Goal: Task Accomplishment & Management: Use online tool/utility

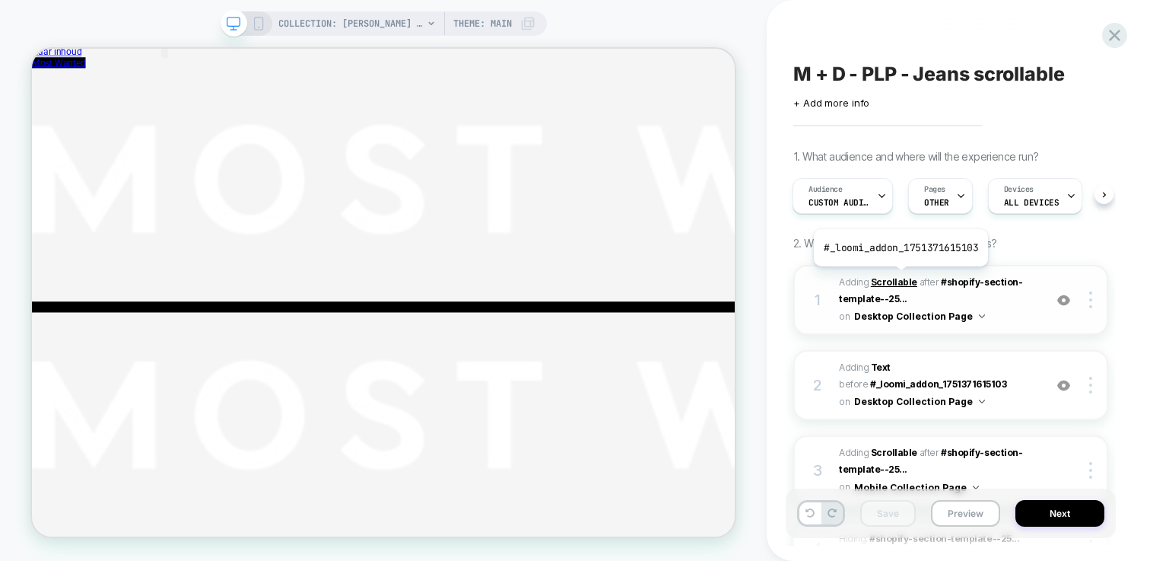
click at [899, 278] on b "Scrollable" at bounding box center [894, 281] width 46 height 11
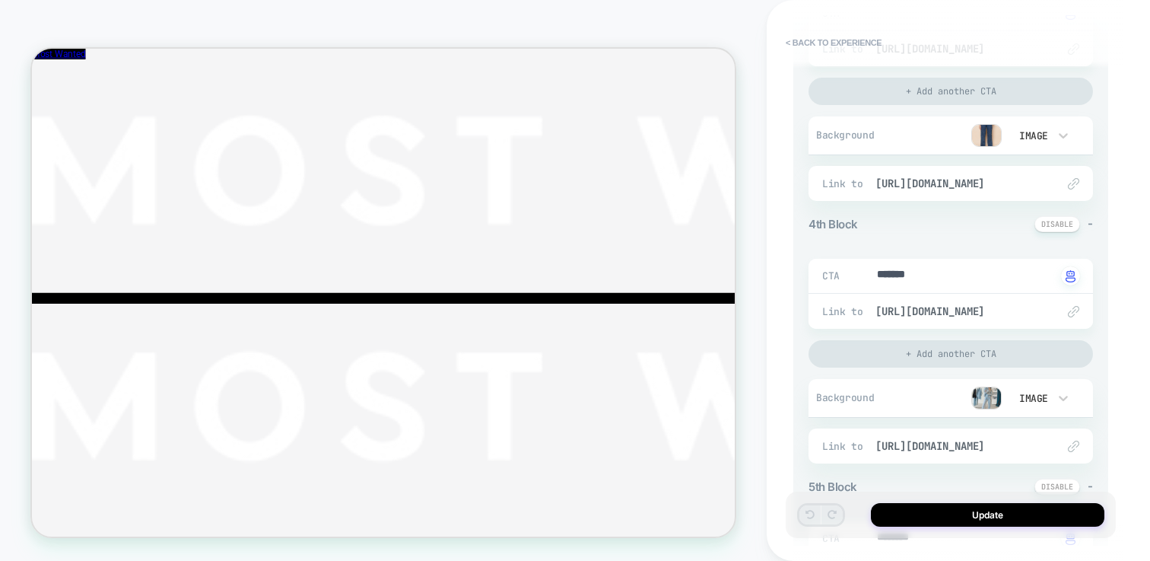
scroll to position [999, 0]
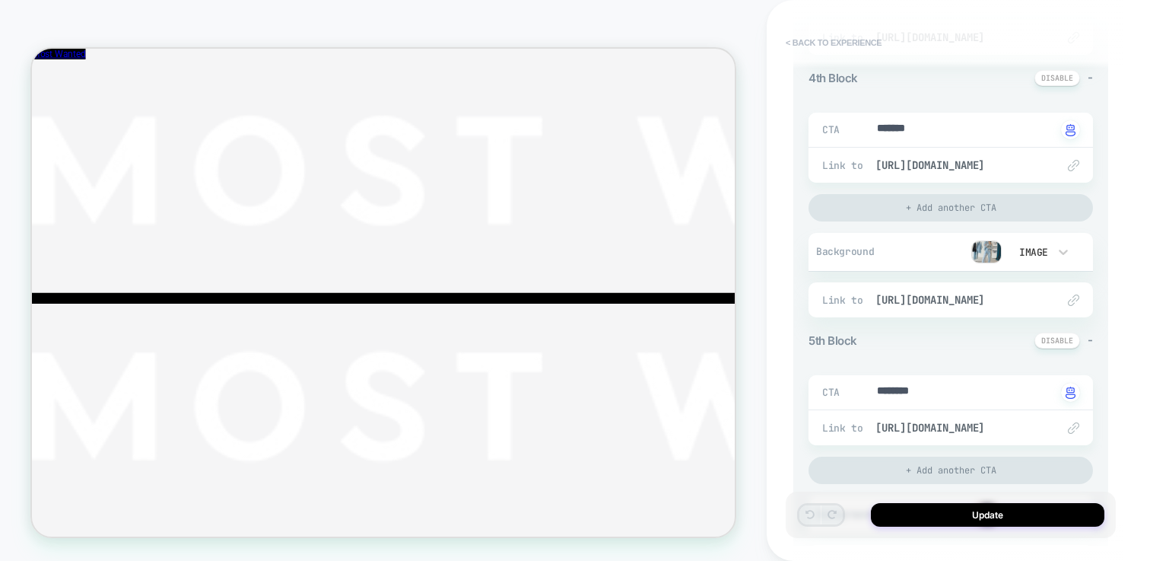
click at [869, 49] on button "< Back to experience" at bounding box center [833, 42] width 111 height 24
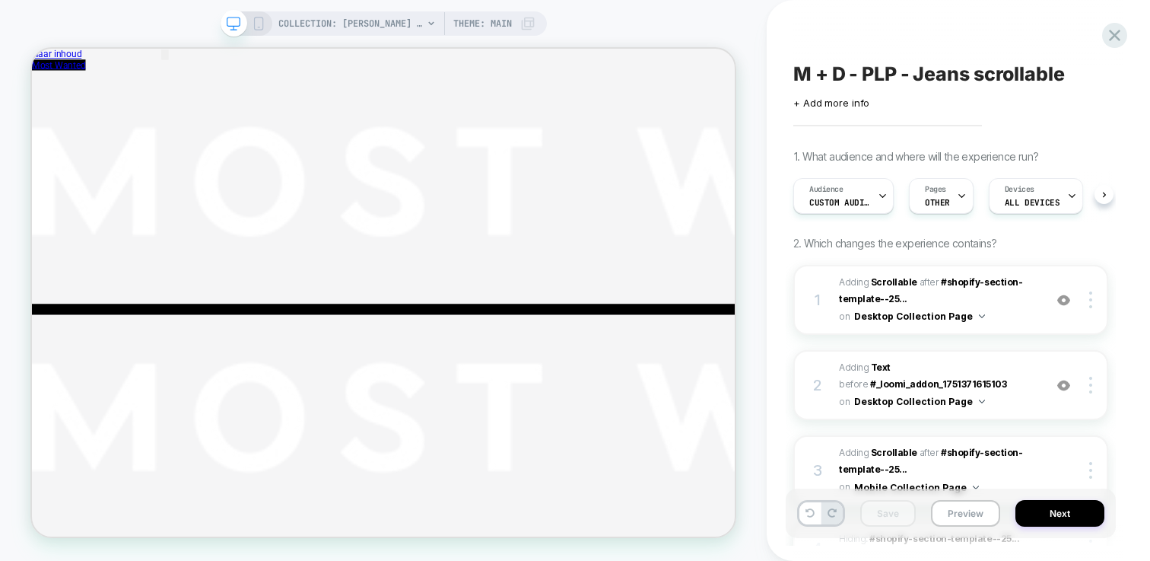
scroll to position [0, 1]
click at [501, 26] on span "Theme: MAIN" at bounding box center [482, 23] width 59 height 24
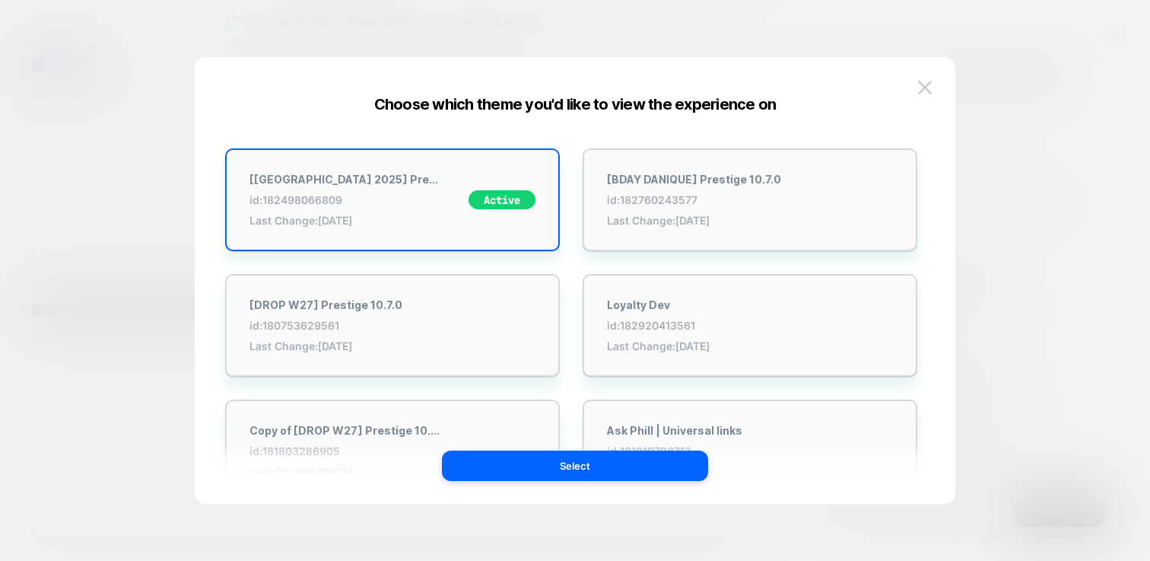
click at [935, 90] on button at bounding box center [924, 87] width 23 height 23
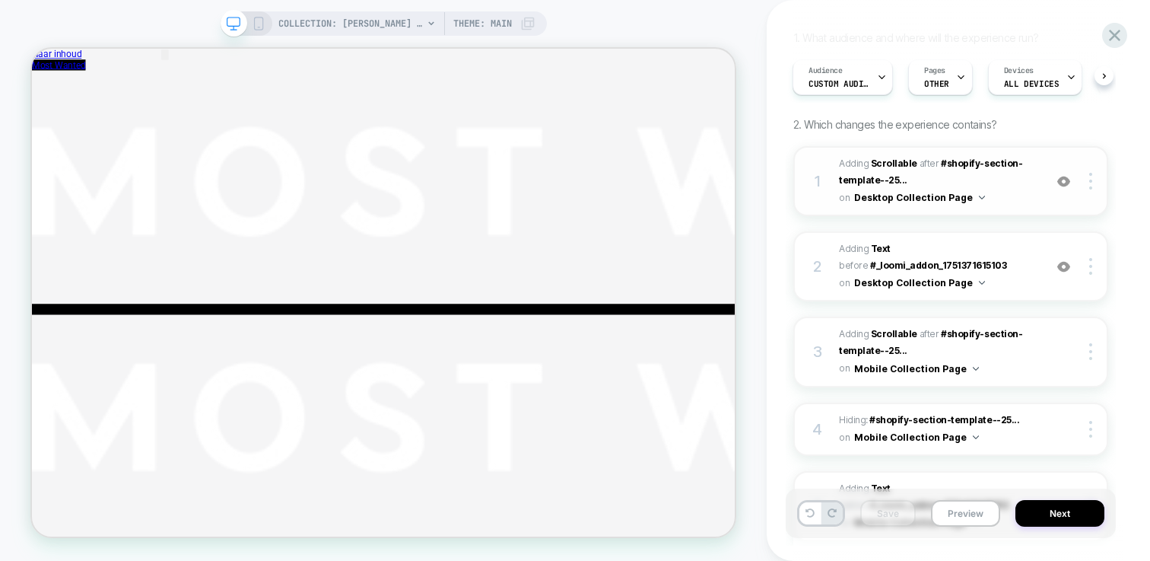
scroll to position [0, 0]
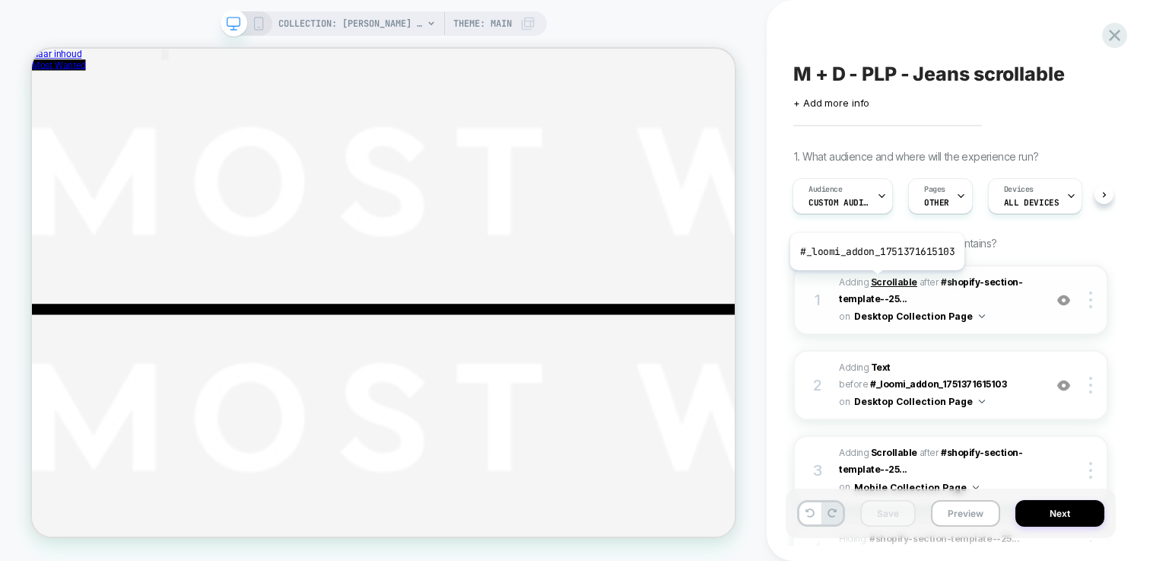
click at [877, 281] on b "Scrollable" at bounding box center [894, 281] width 46 height 11
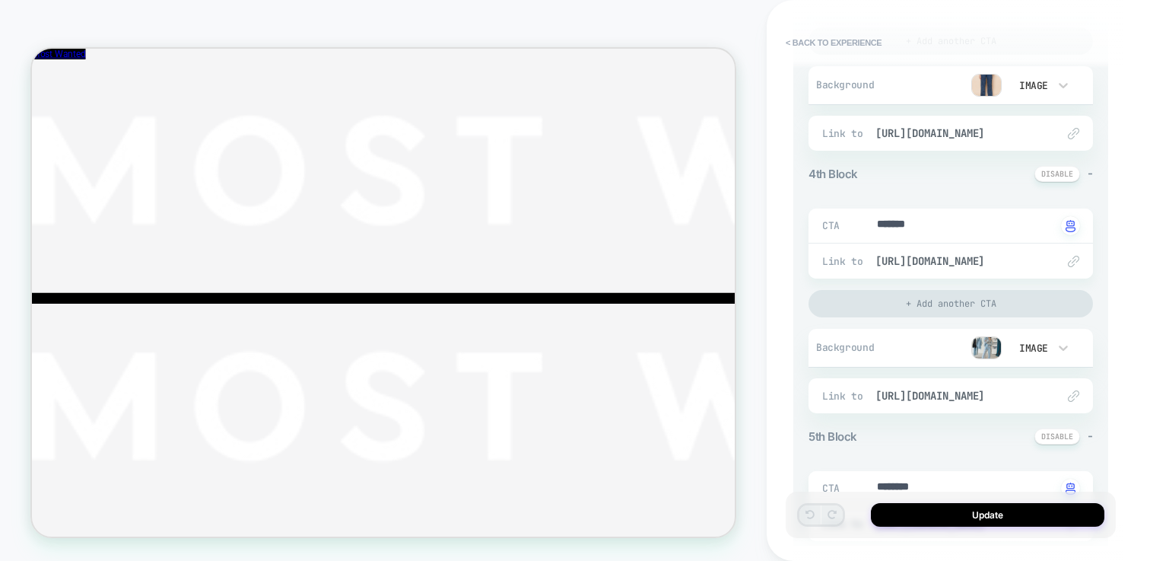
scroll to position [59, 0]
click at [988, 353] on img at bounding box center [986, 347] width 30 height 23
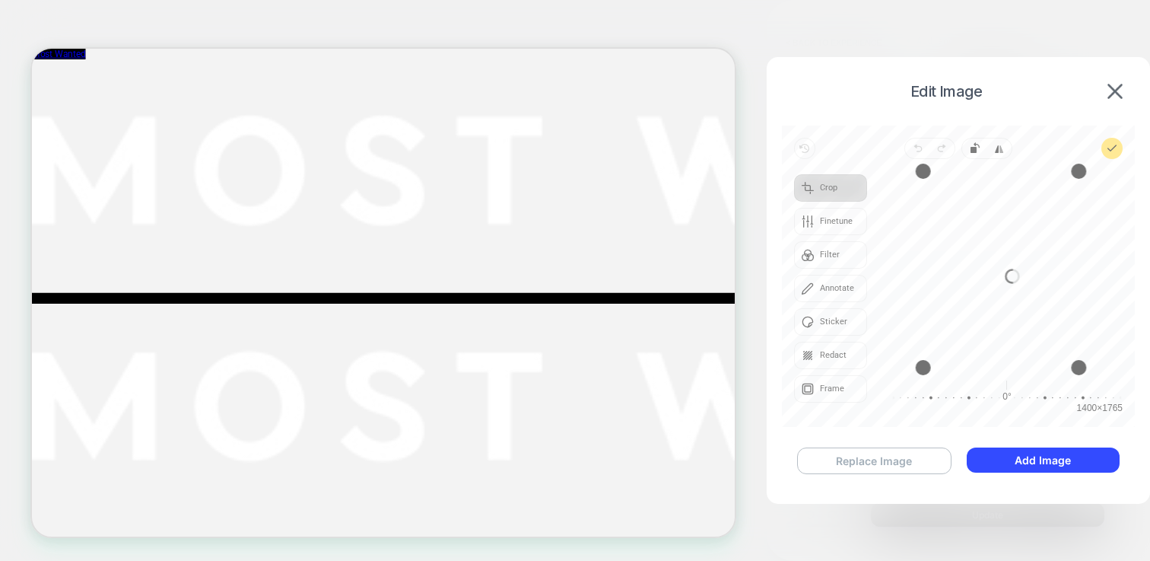
click at [897, 459] on button "Replace Image" at bounding box center [874, 460] width 154 height 27
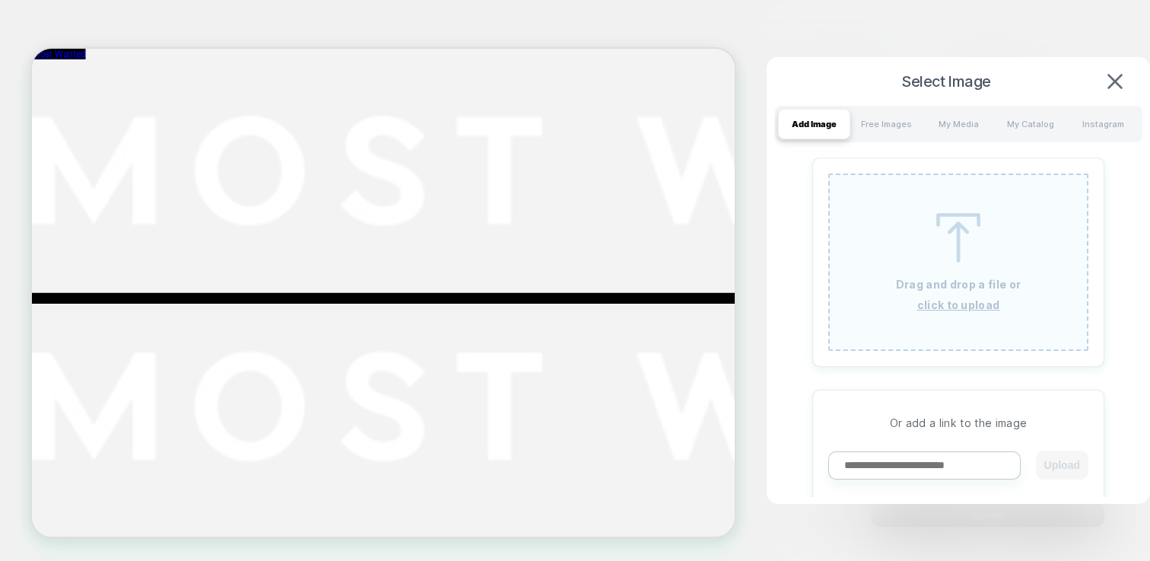
click at [945, 288] on p "Drag and drop a file or" at bounding box center [958, 284] width 125 height 13
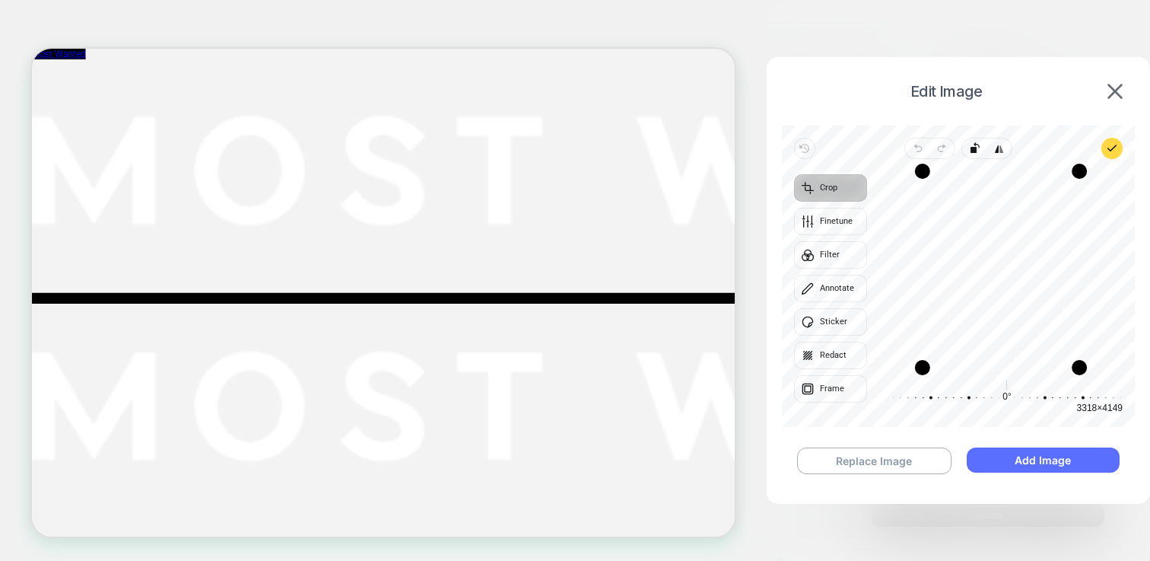
click at [1060, 460] on button "Add Image" at bounding box center [1043, 459] width 153 height 25
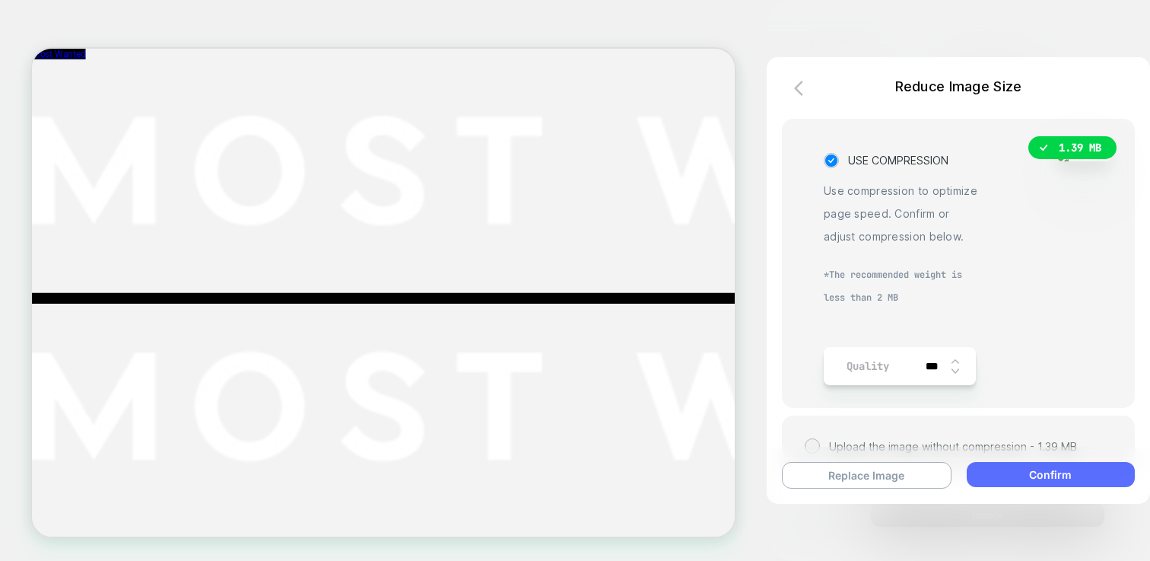
click at [1040, 480] on button "Confirm" at bounding box center [1051, 474] width 168 height 25
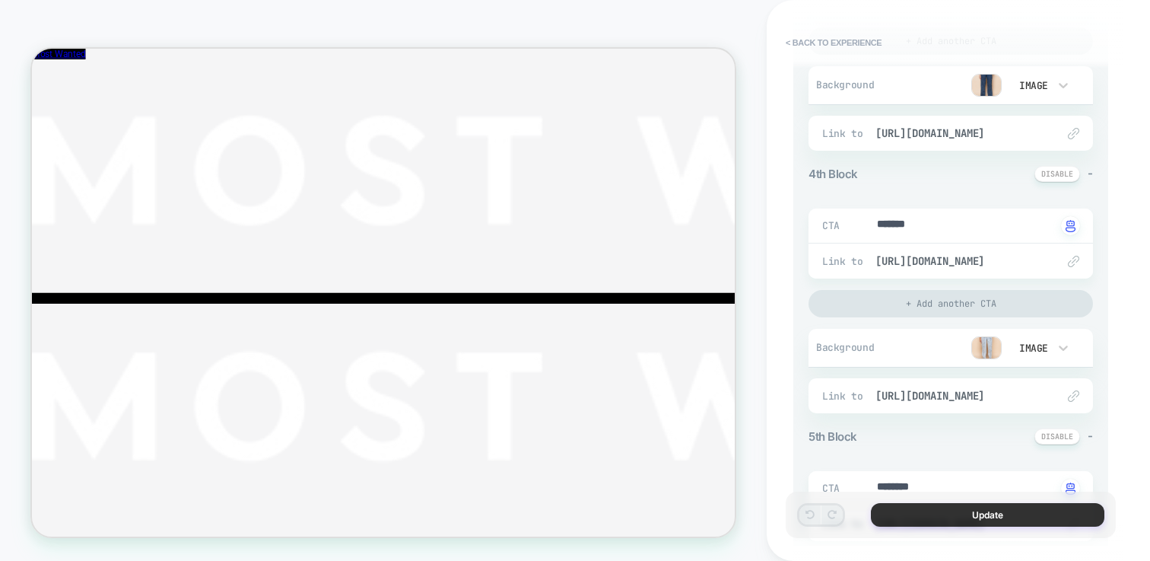
click at [1004, 517] on button "Update" at bounding box center [987, 515] width 233 height 24
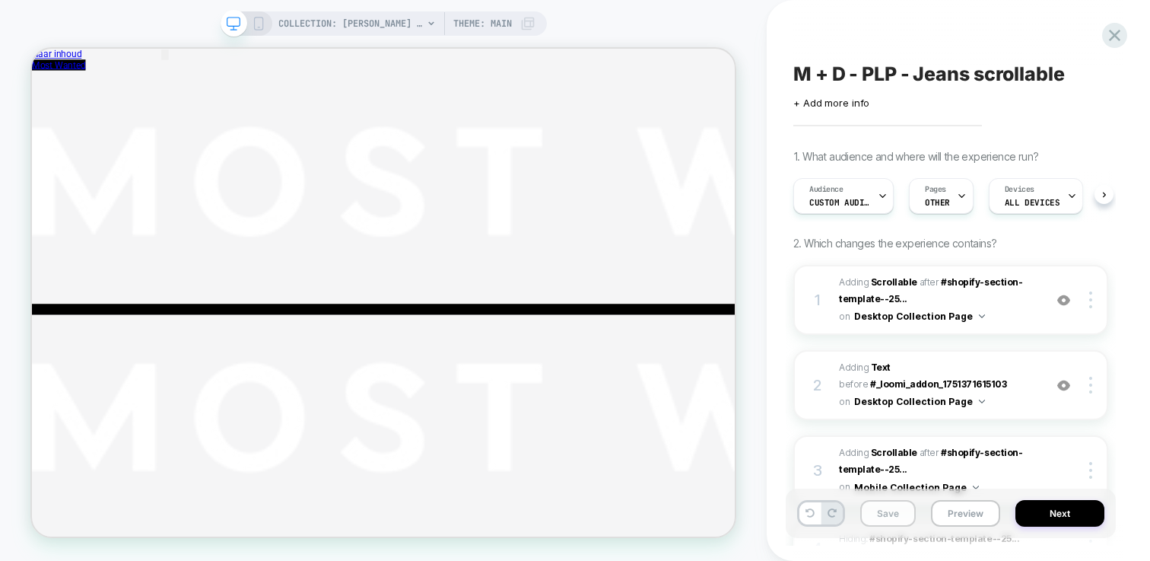
click at [884, 517] on button "Save" at bounding box center [888, 513] width 56 height 27
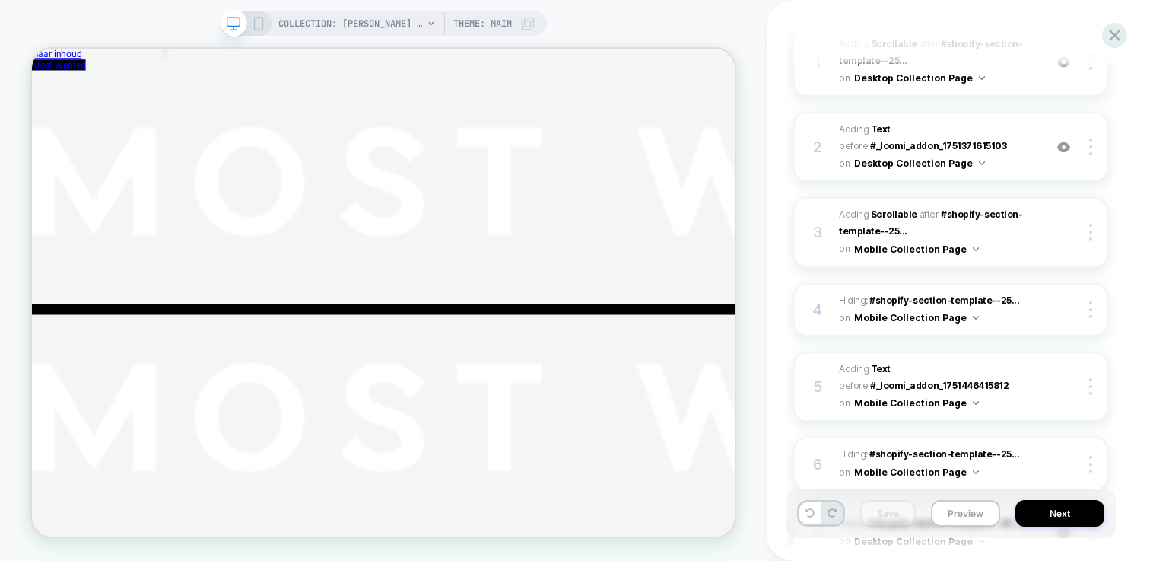
scroll to position [68, 0]
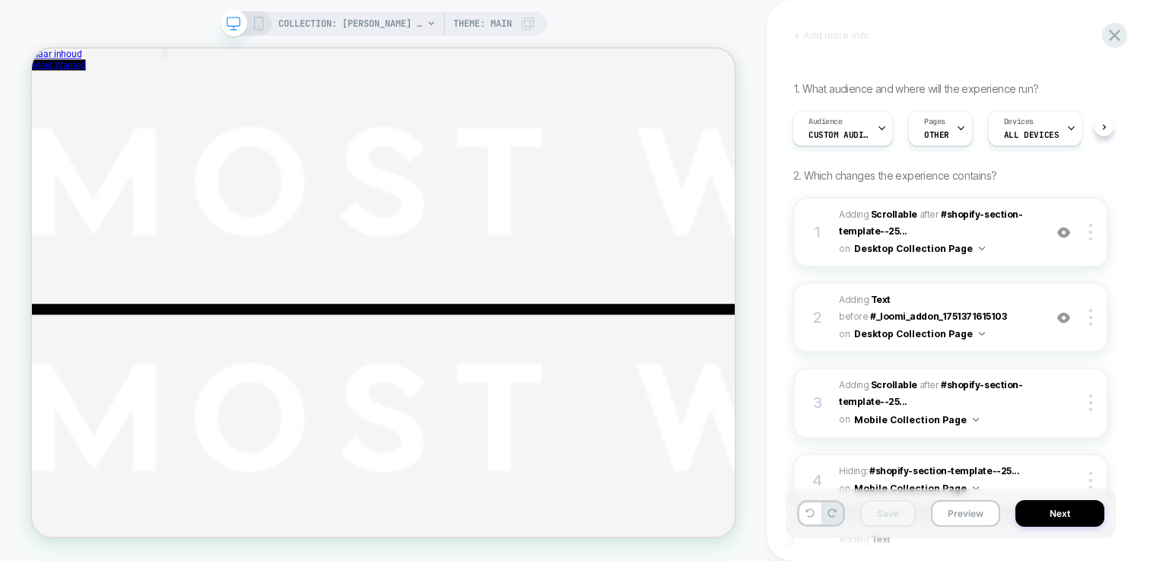
click at [260, 27] on icon at bounding box center [259, 24] width 14 height 14
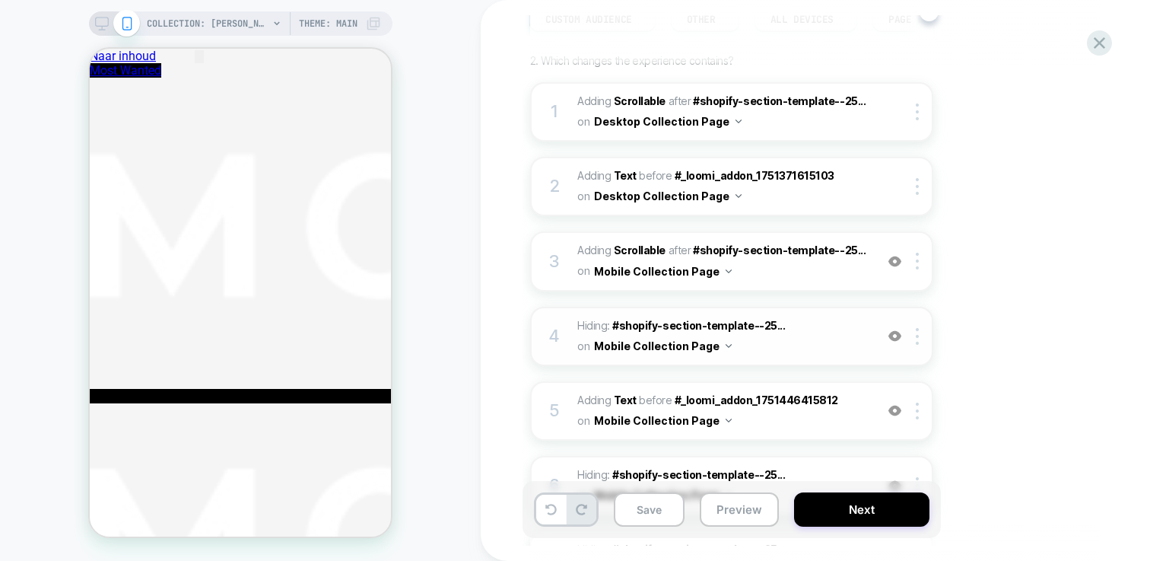
scroll to position [202, 0]
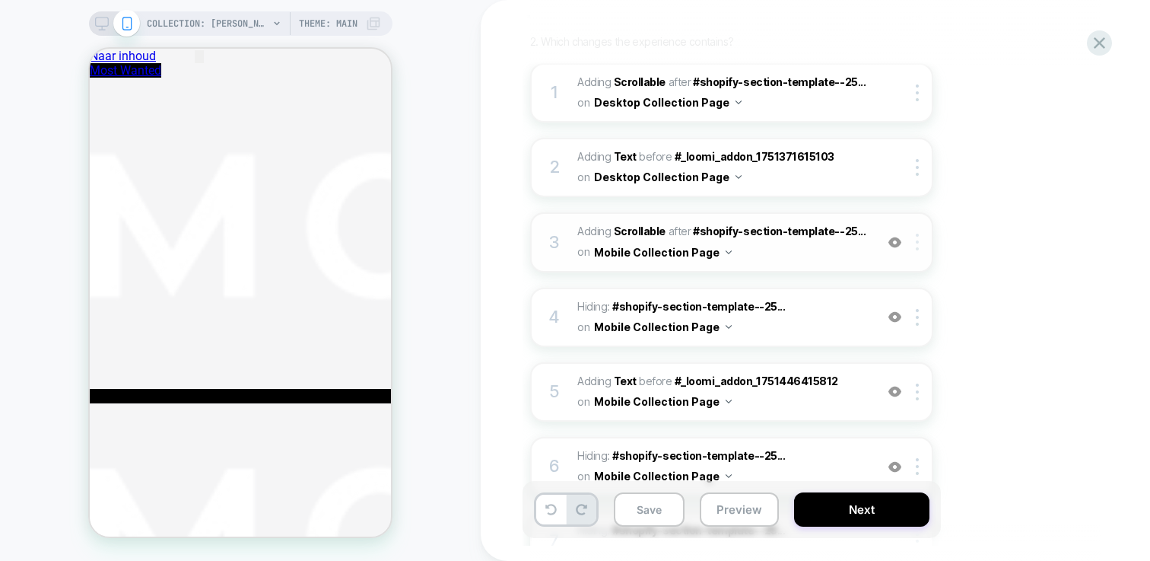
click at [918, 241] on img at bounding box center [917, 241] width 3 height 17
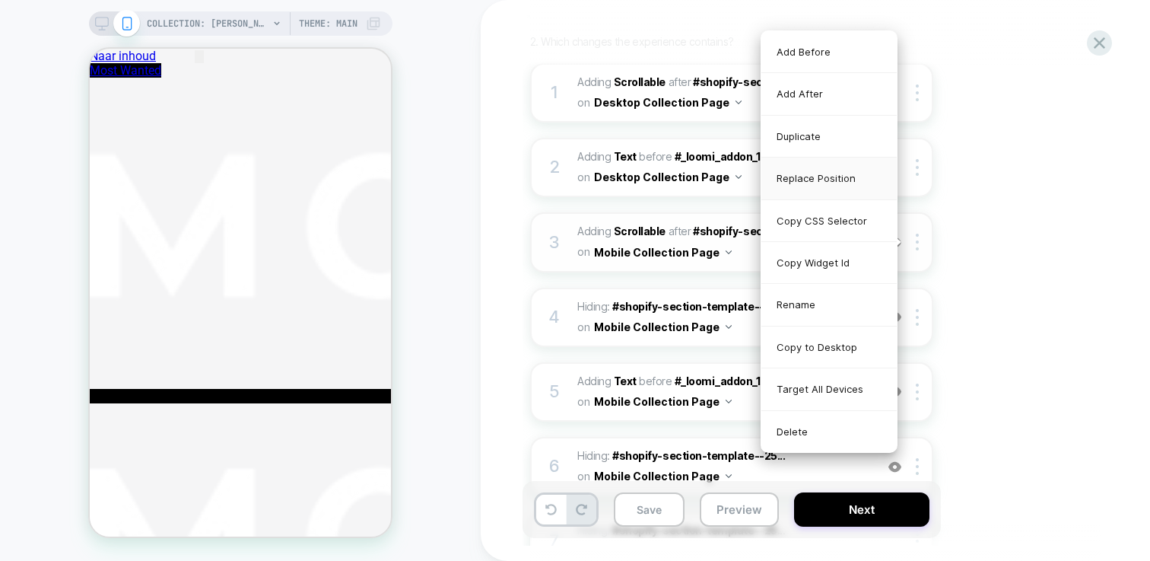
click at [798, 175] on div "Replace Position" at bounding box center [828, 178] width 135 height 42
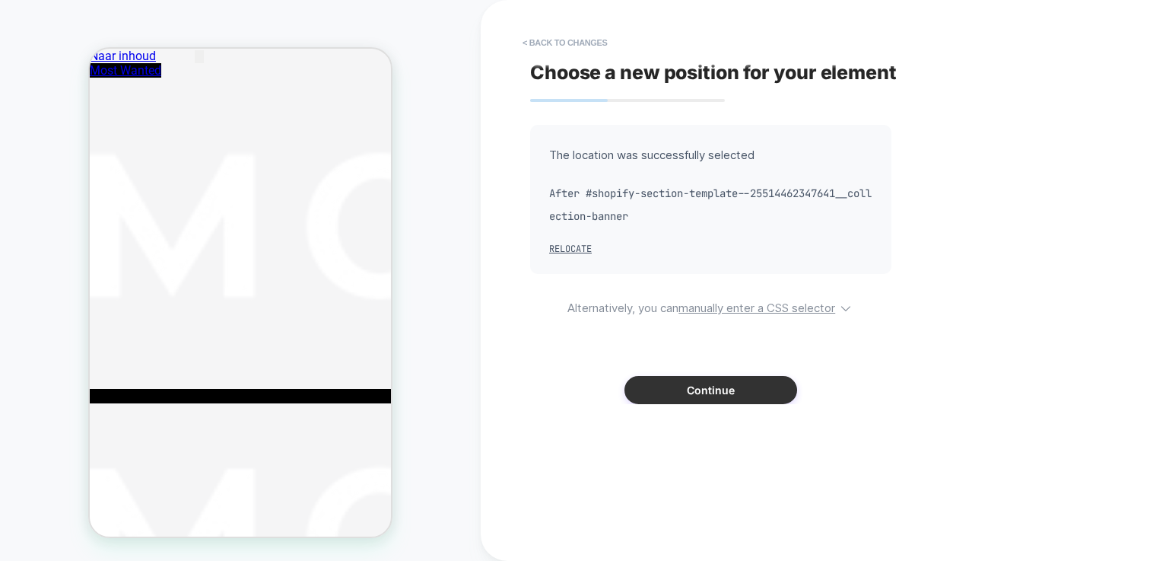
click at [709, 377] on button "Continue" at bounding box center [710, 390] width 173 height 28
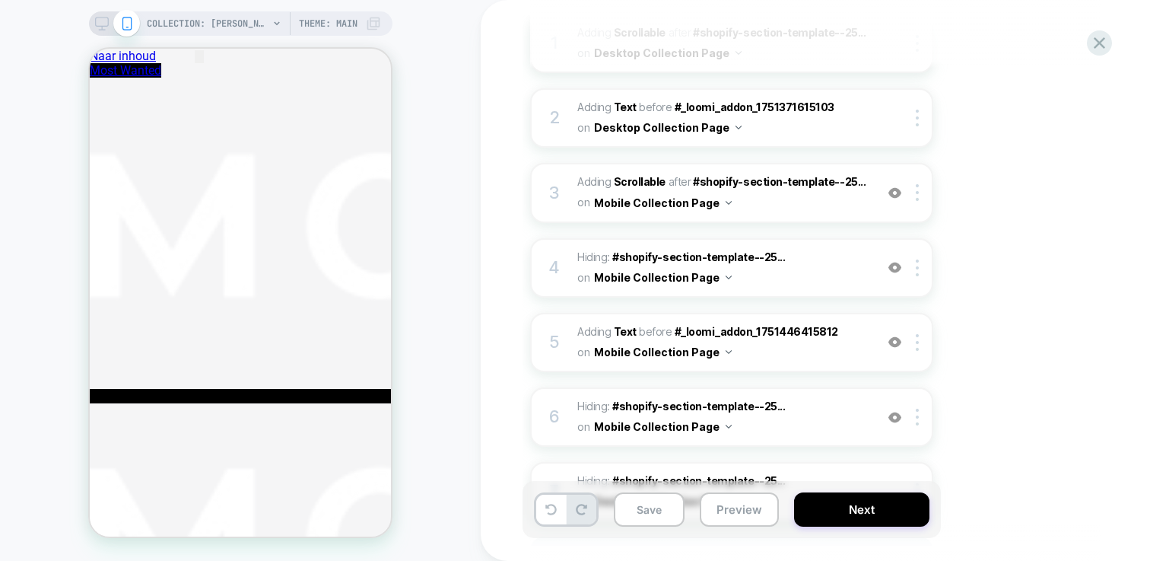
scroll to position [260, 0]
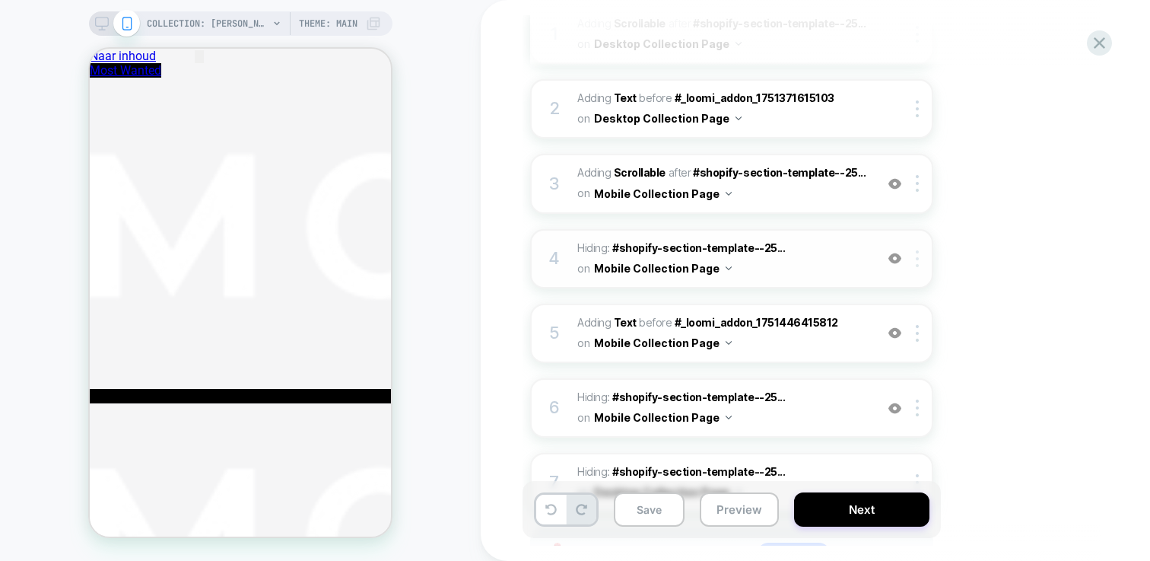
click at [918, 260] on img at bounding box center [917, 258] width 3 height 17
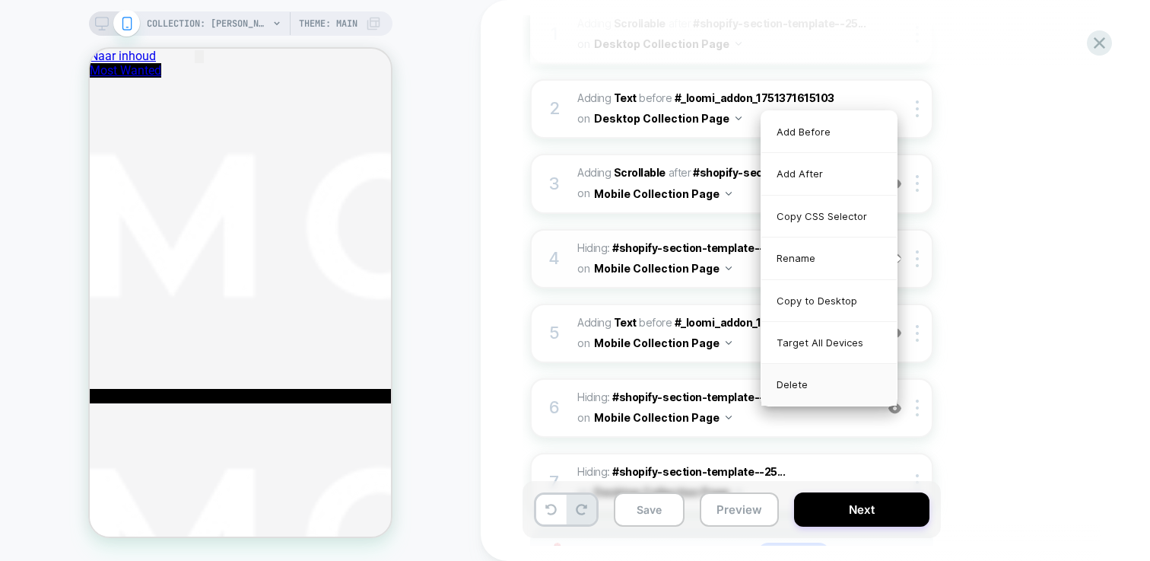
click at [821, 395] on div "Delete" at bounding box center [828, 384] width 135 height 41
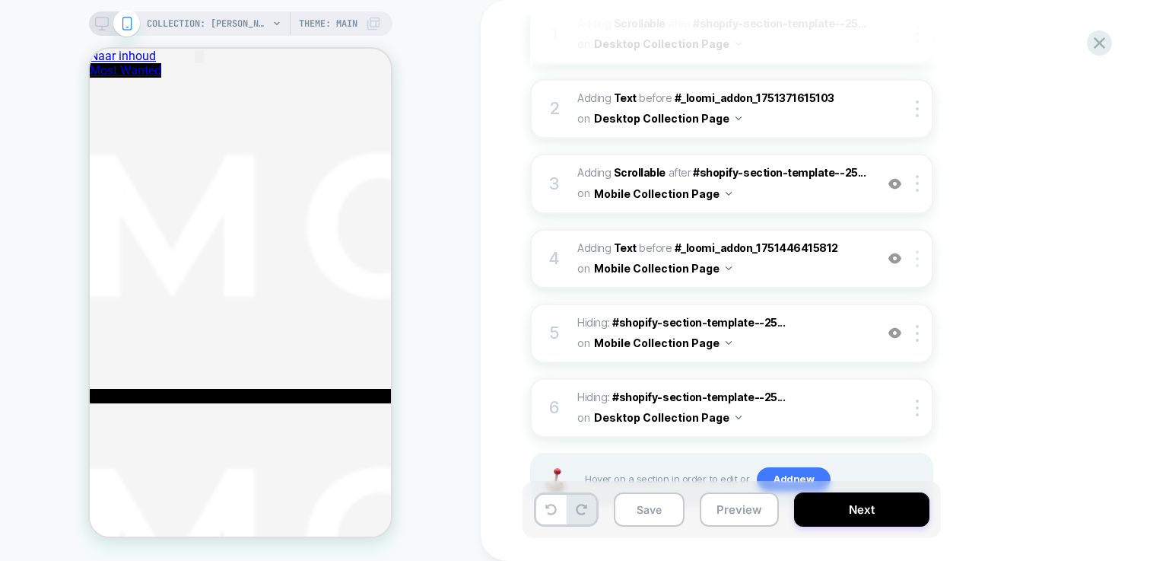
click at [920, 262] on div at bounding box center [919, 258] width 25 height 17
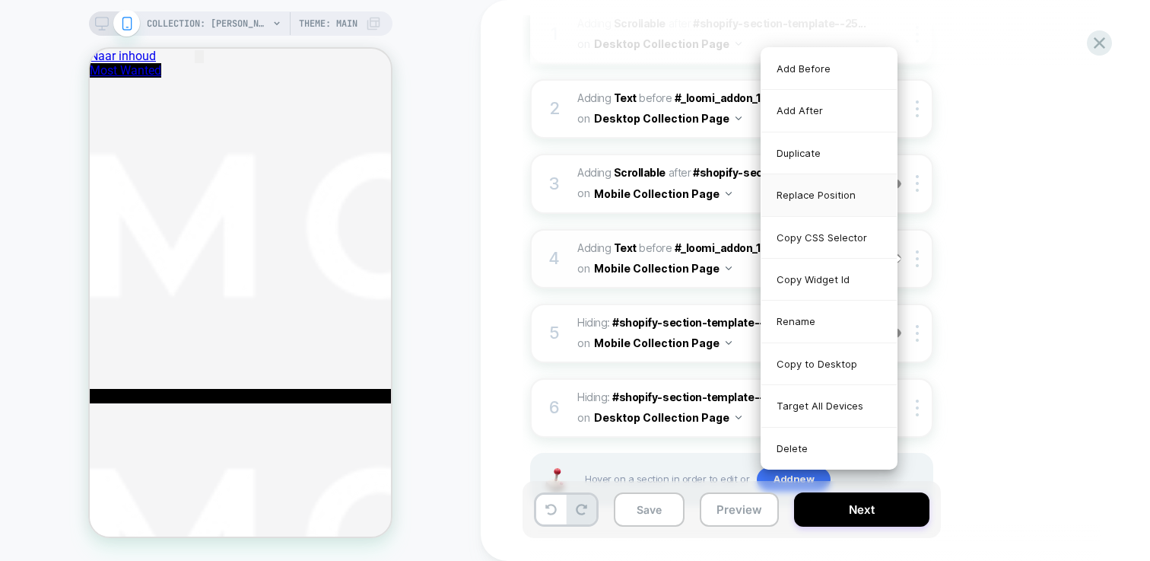
click at [834, 194] on div "Replace Position" at bounding box center [828, 195] width 135 height 42
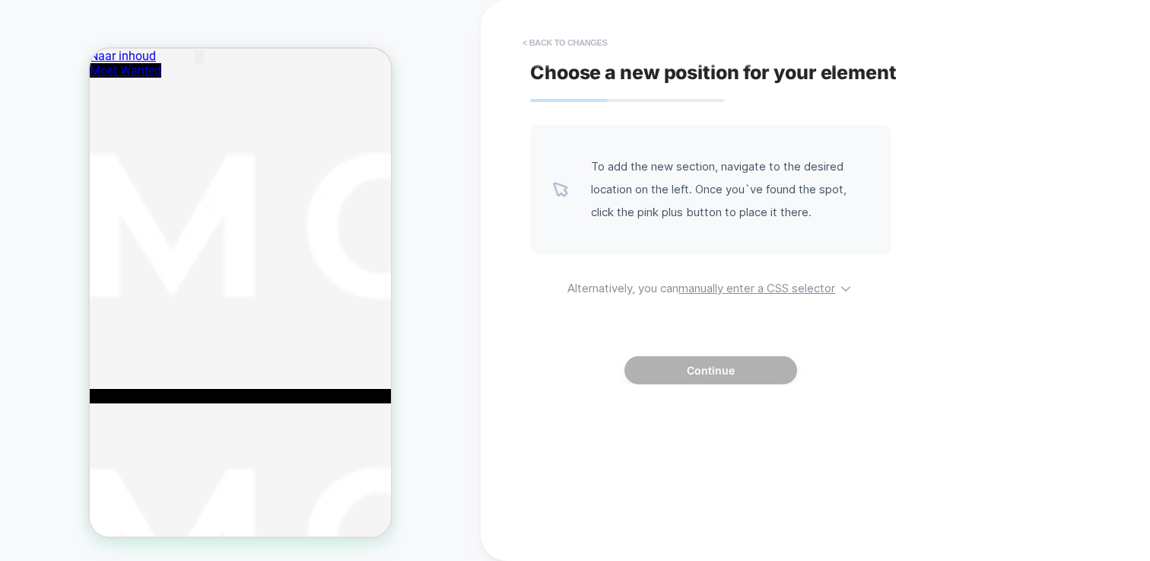
click at [546, 43] on button "< Back to changes" at bounding box center [565, 42] width 100 height 24
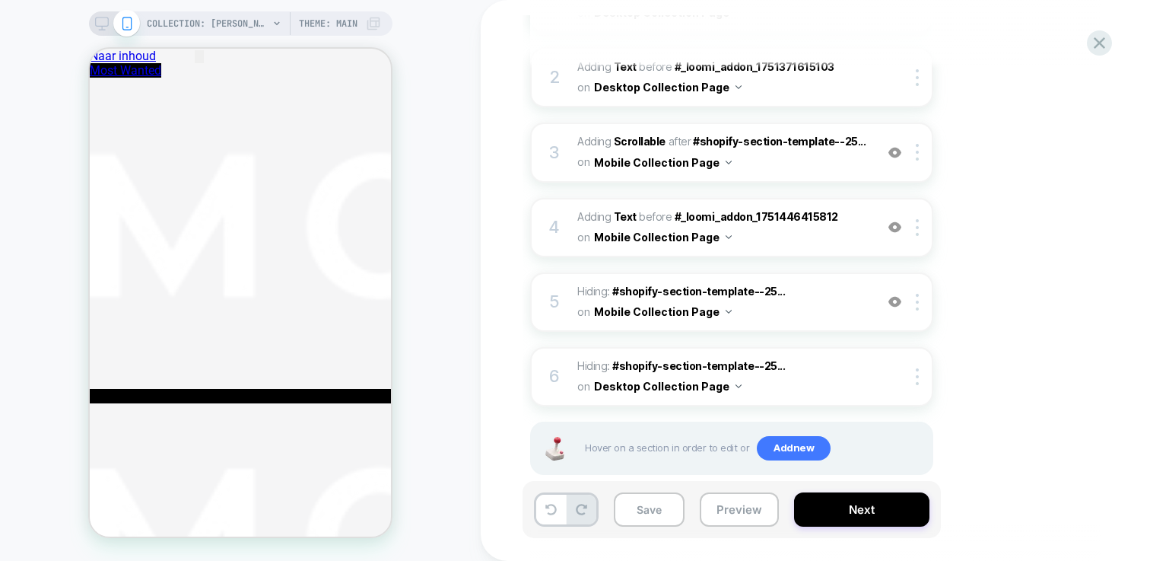
scroll to position [290, 0]
click at [889, 304] on img at bounding box center [894, 303] width 13 height 13
click at [895, 304] on img at bounding box center [894, 303] width 13 height 13
click at [916, 306] on img at bounding box center [917, 303] width 3 height 17
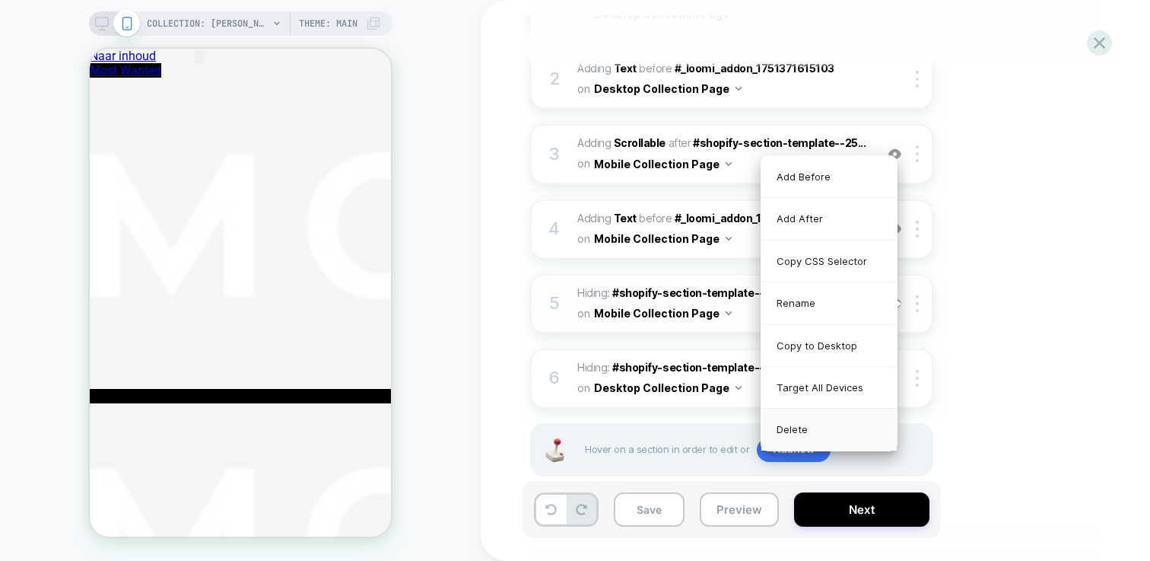
click at [827, 423] on div "Delete" at bounding box center [828, 428] width 135 height 41
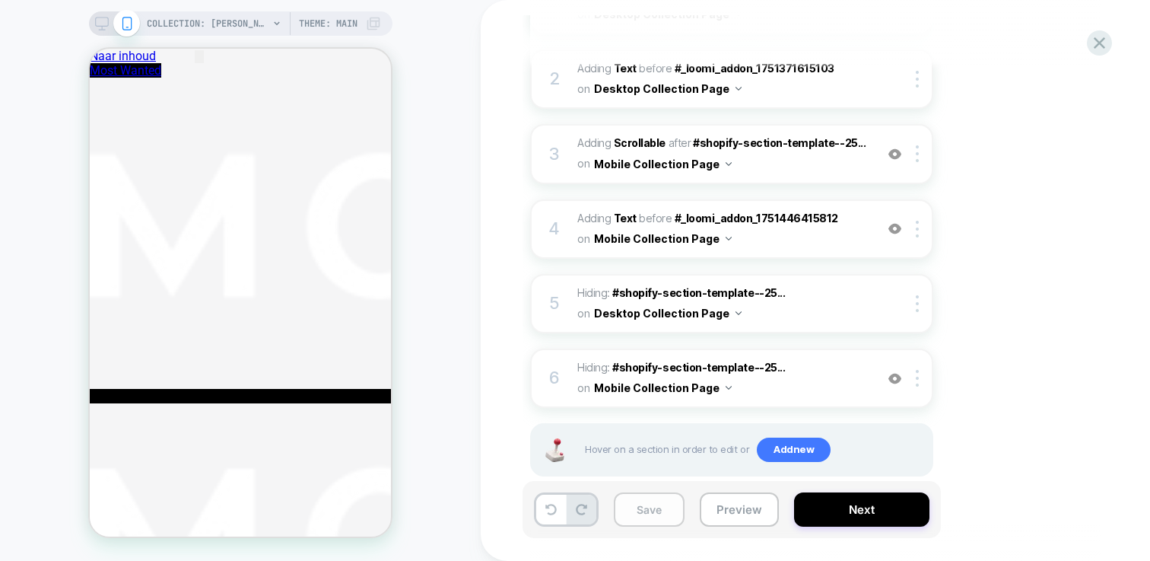
click at [638, 508] on button "Save" at bounding box center [649, 509] width 71 height 34
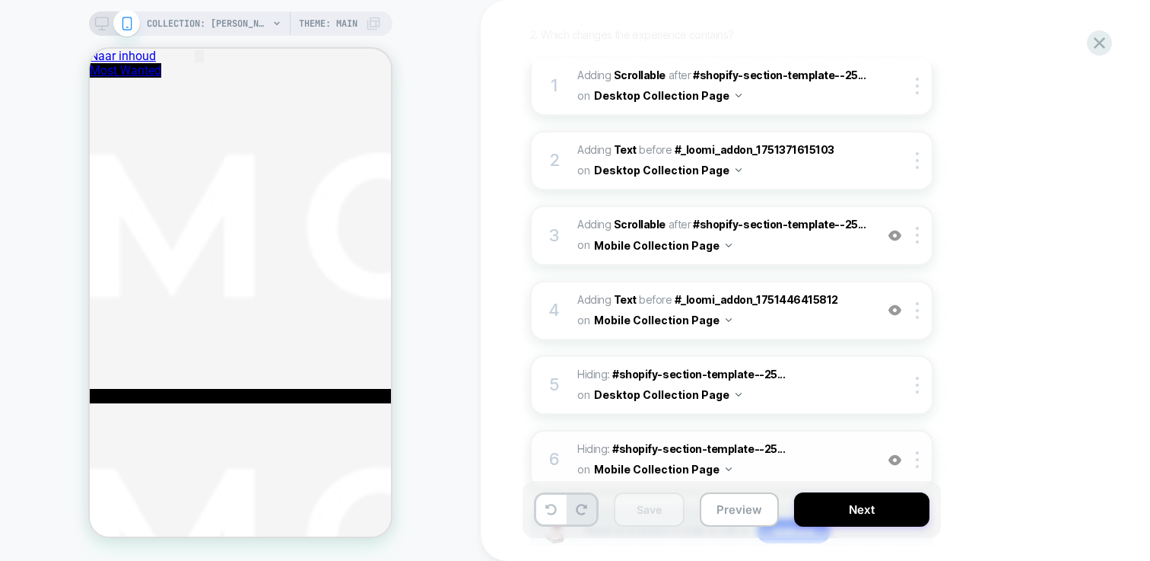
scroll to position [183, 0]
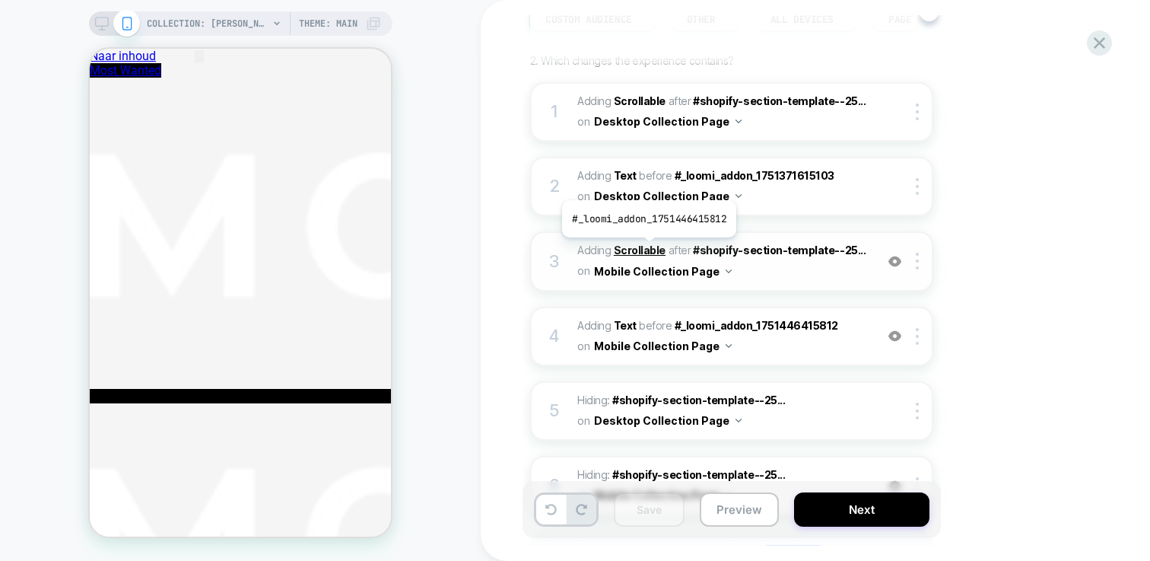
click at [647, 249] on b "Scrollable" at bounding box center [640, 249] width 52 height 13
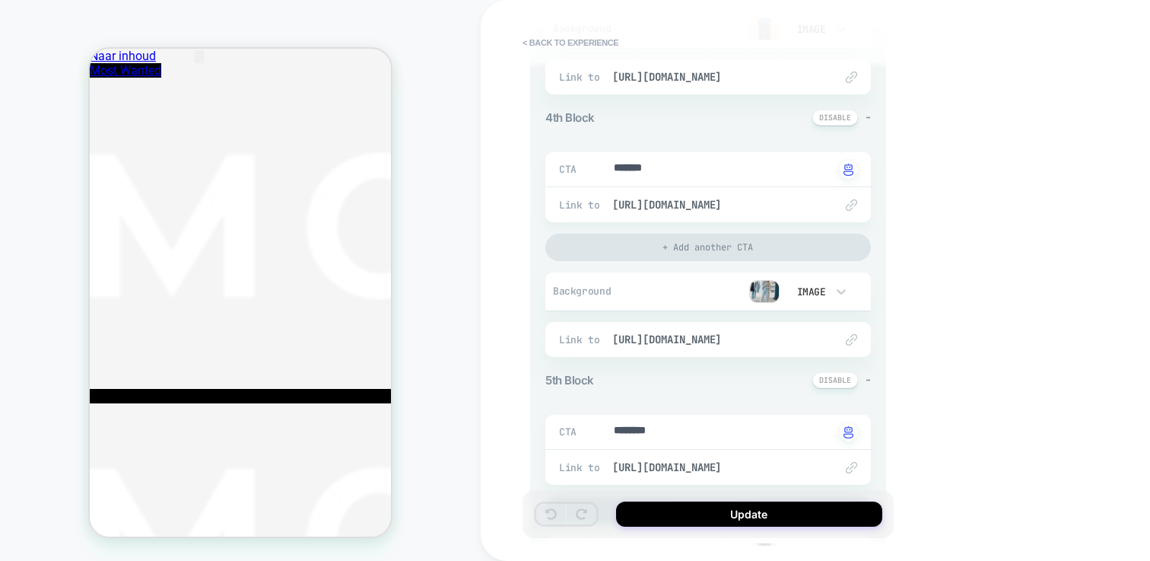
scroll to position [964, 0]
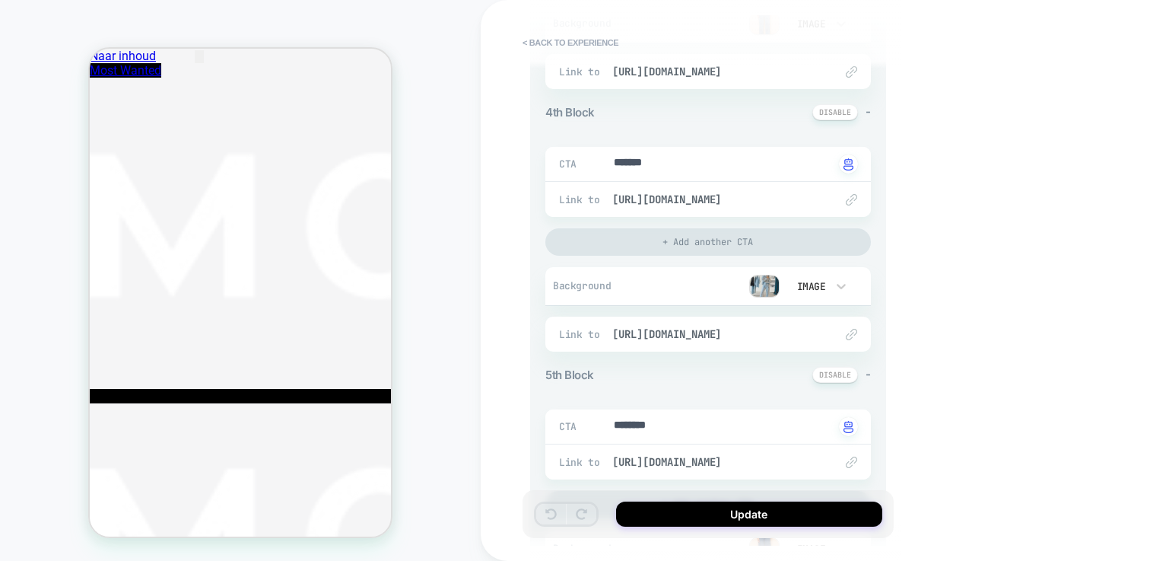
click at [760, 289] on img at bounding box center [764, 286] width 30 height 23
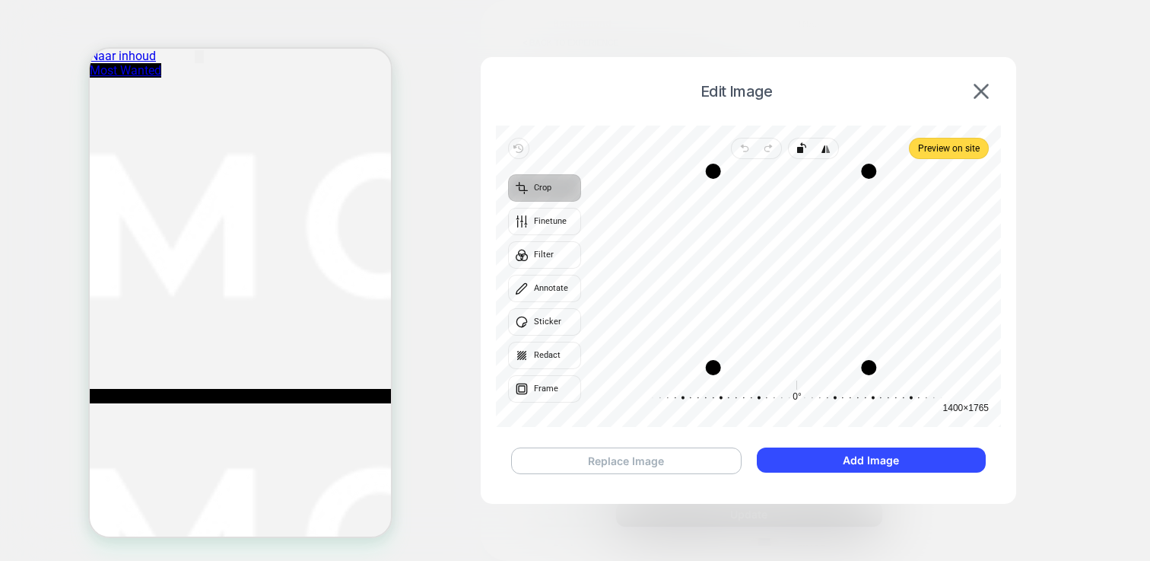
click at [714, 459] on button "Replace Image" at bounding box center [626, 460] width 230 height 27
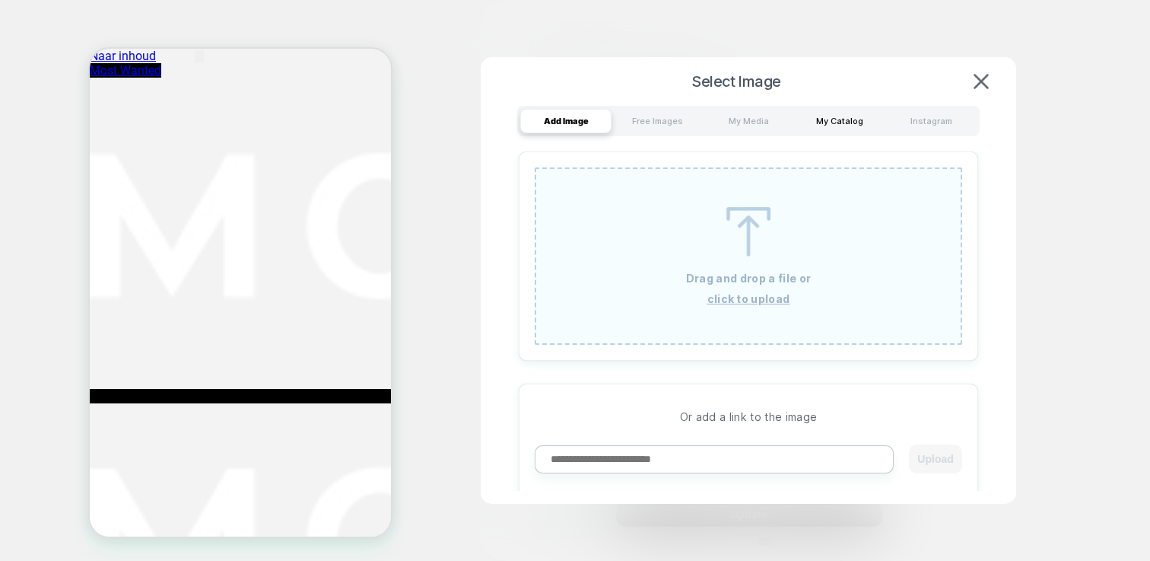
click at [821, 118] on div "My Catalog" at bounding box center [839, 121] width 91 height 24
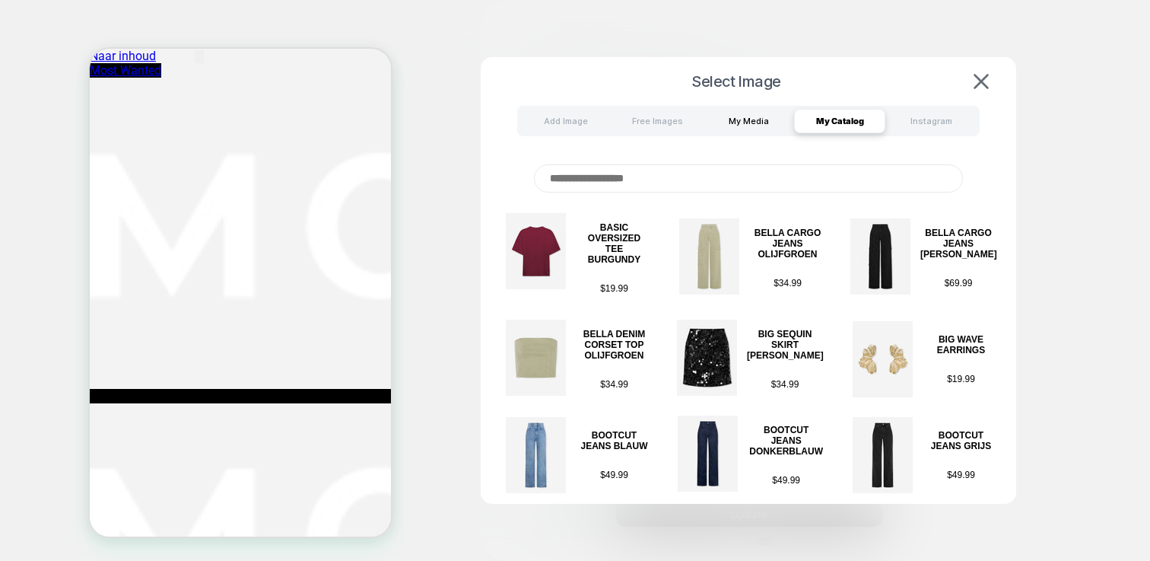
click at [742, 122] on div "My Media" at bounding box center [748, 121] width 91 height 24
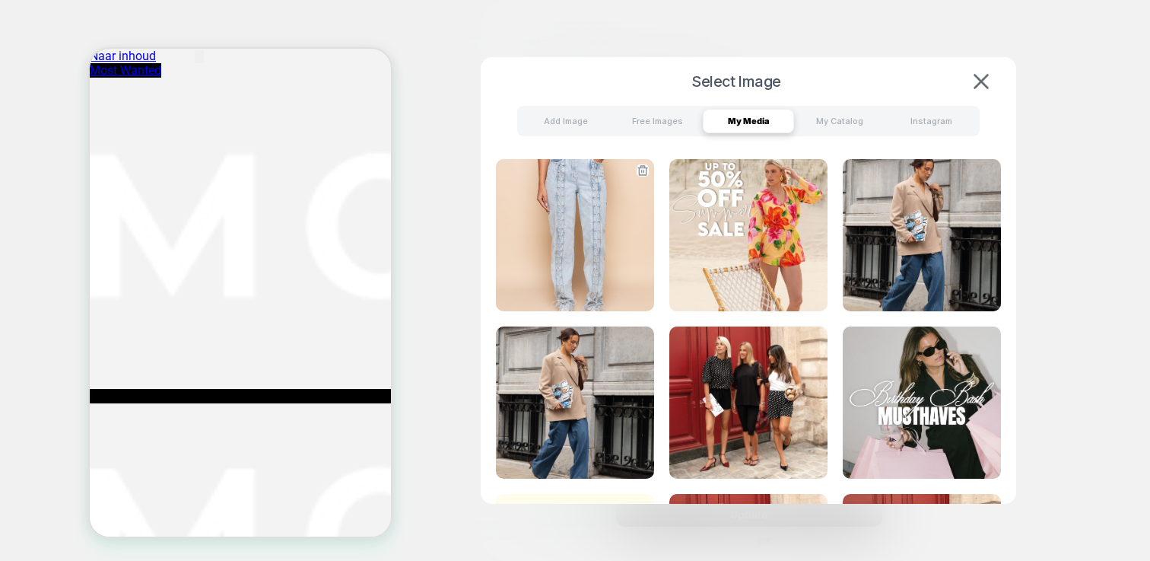
click at [591, 245] on img at bounding box center [575, 235] width 158 height 152
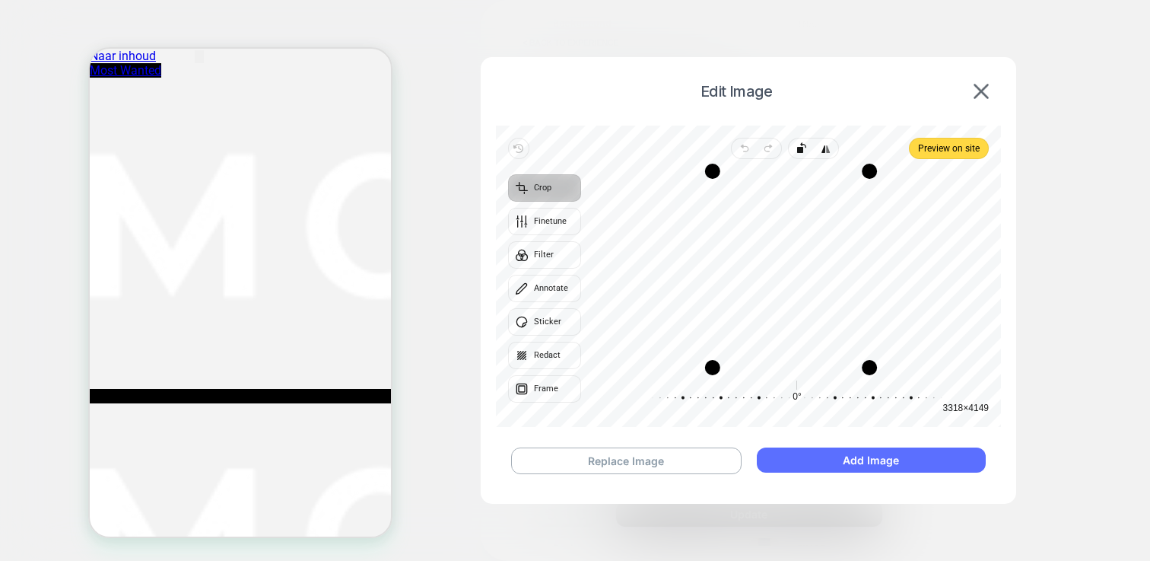
click at [872, 459] on button "Add Image" at bounding box center [871, 459] width 229 height 25
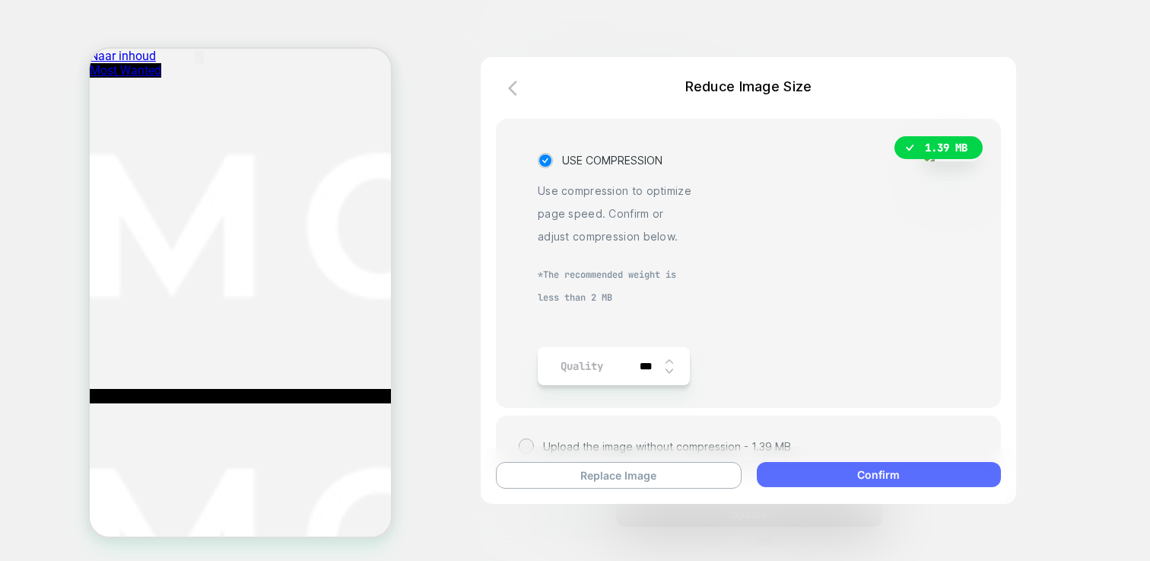
click at [903, 484] on button "Confirm" at bounding box center [879, 474] width 244 height 25
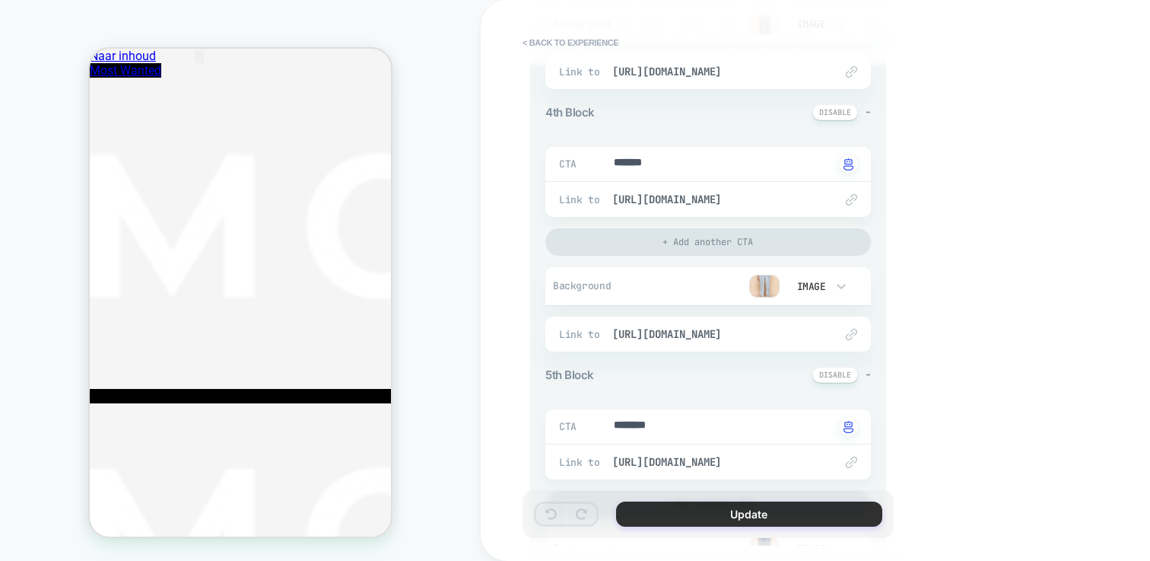
click at [825, 517] on button "Update" at bounding box center [749, 513] width 266 height 25
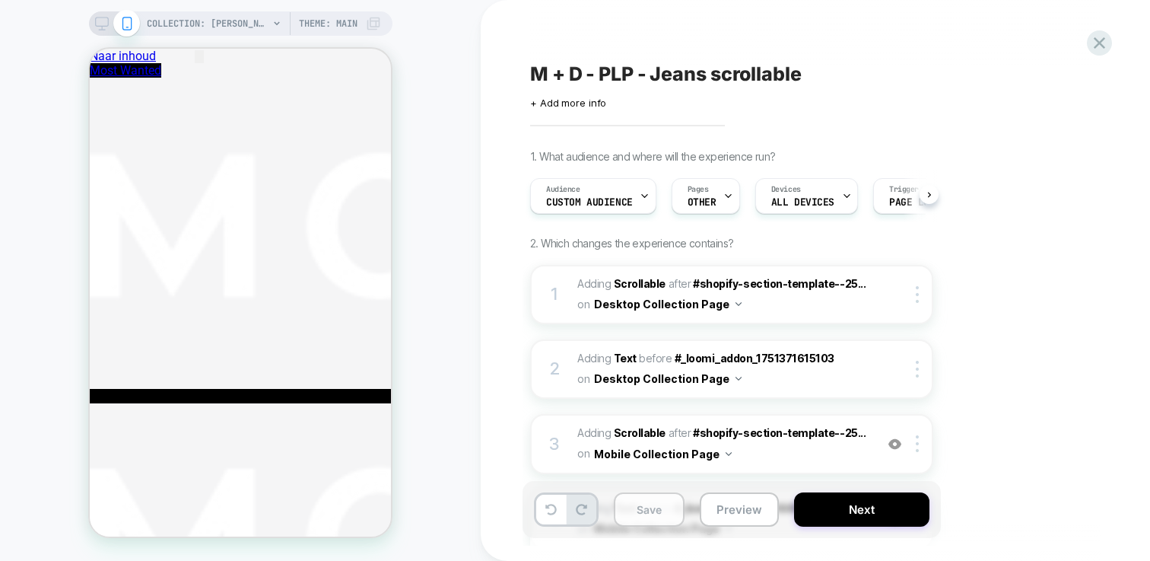
click at [643, 513] on button "Save" at bounding box center [649, 509] width 71 height 34
click at [737, 509] on button "Preview" at bounding box center [739, 509] width 79 height 34
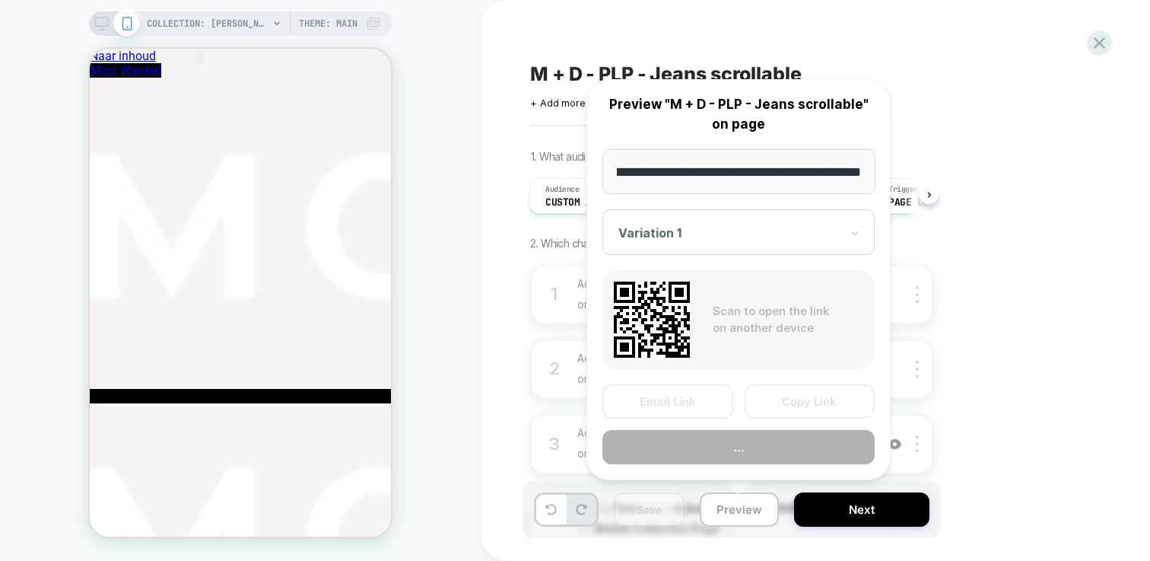
scroll to position [0, 0]
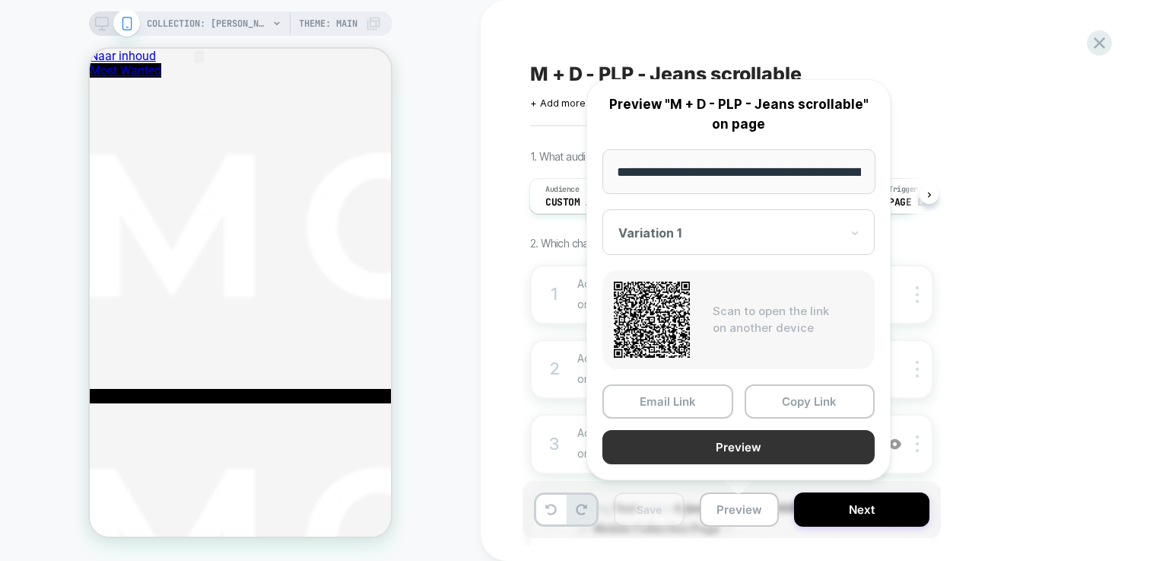
click at [753, 449] on button "Preview" at bounding box center [738, 447] width 272 height 34
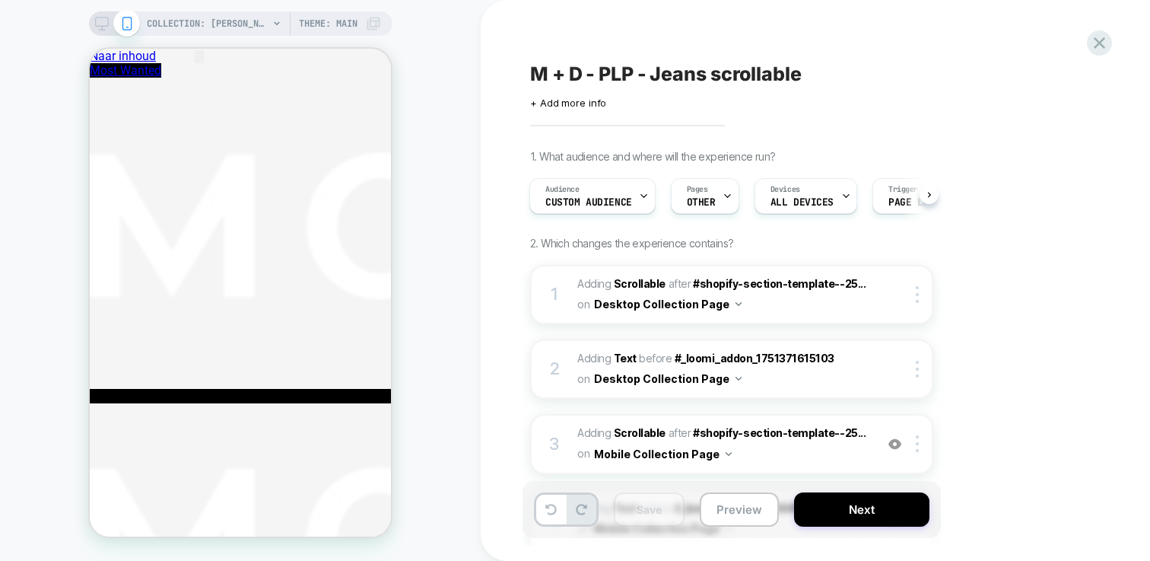
click at [443, 228] on div "COLLECTION: [PERSON_NAME] (Category) COLLECTION: Jeans (Category) Theme: MAIN" at bounding box center [240, 280] width 481 height 530
click at [648, 197] on div "Audience Custom Audience" at bounding box center [592, 196] width 126 height 36
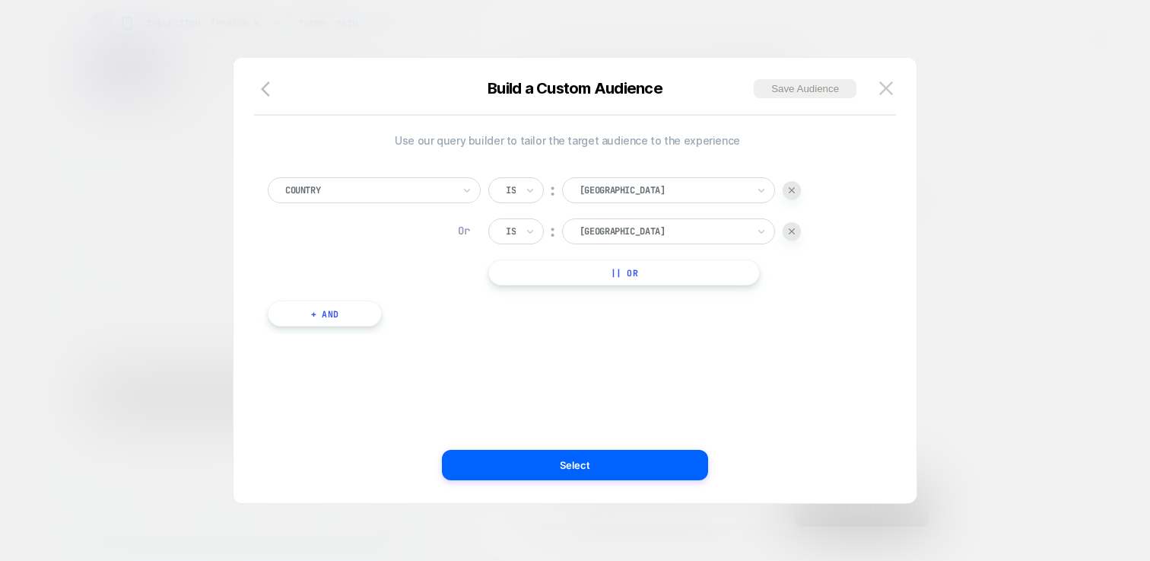
click at [883, 100] on div "Build a Custom Audience Save Audience" at bounding box center [574, 97] width 683 height 37
click at [884, 96] on button at bounding box center [886, 88] width 23 height 23
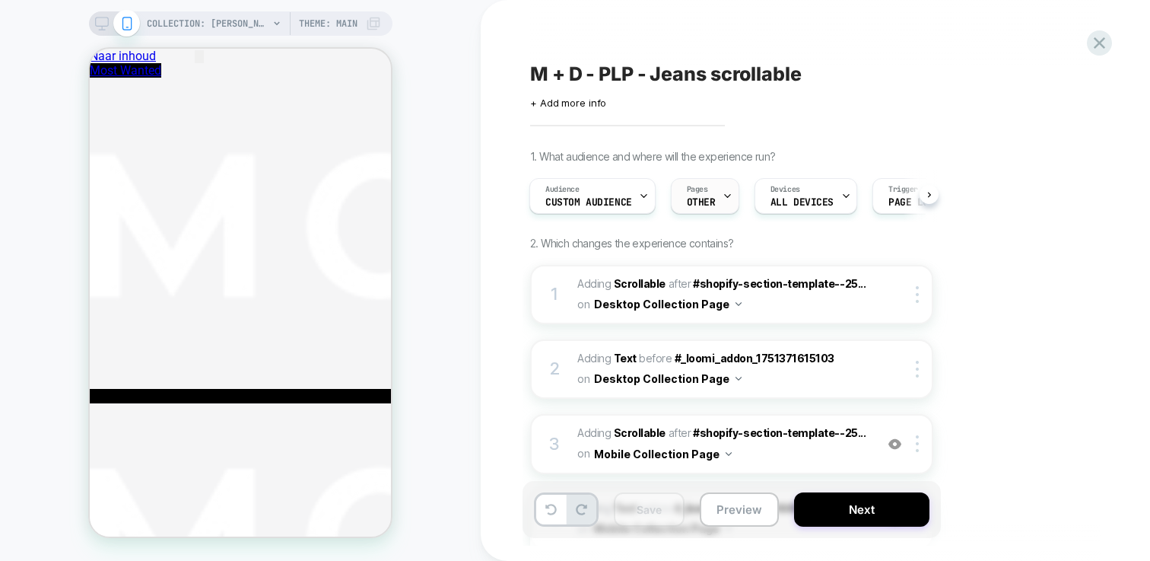
click at [710, 200] on span "OTHER" at bounding box center [701, 202] width 29 height 11
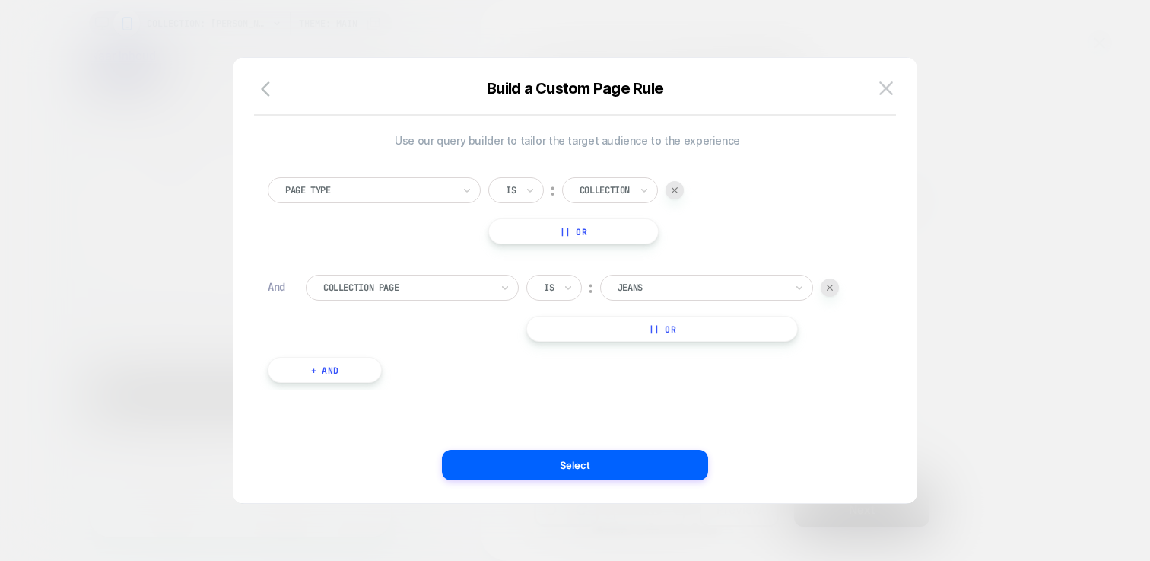
click at [676, 189] on img at bounding box center [675, 190] width 6 height 6
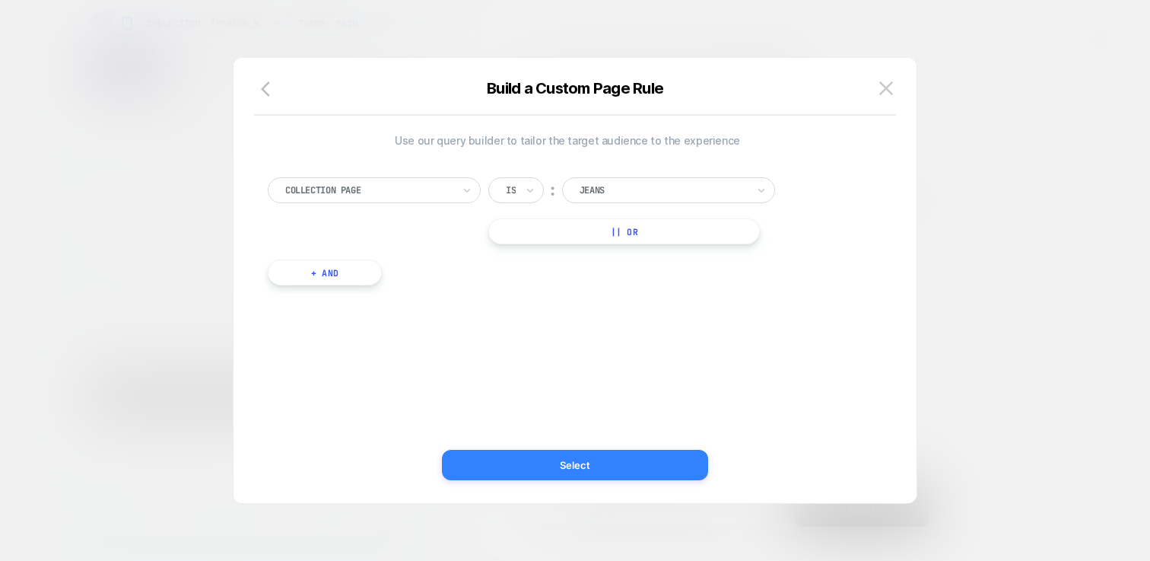
click at [631, 467] on button "Select" at bounding box center [575, 464] width 266 height 30
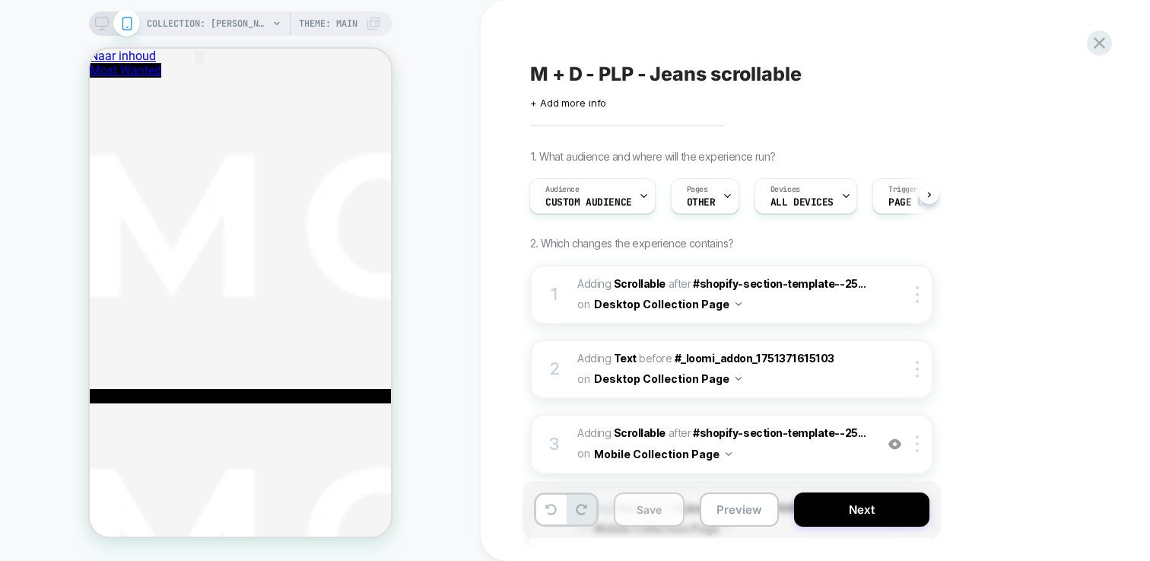
click at [674, 510] on button "Save" at bounding box center [649, 509] width 71 height 34
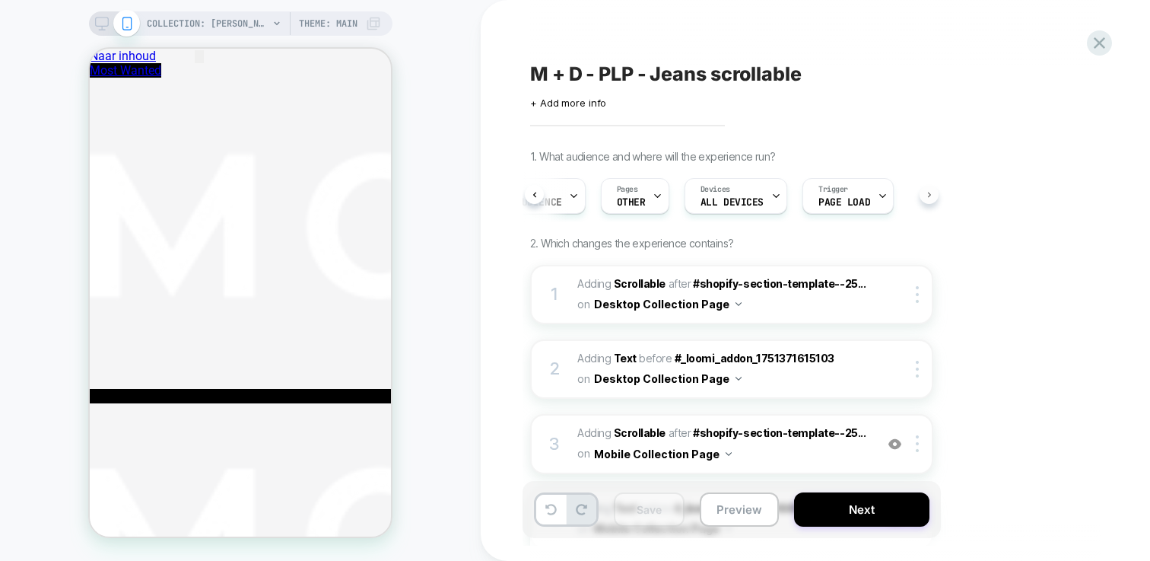
scroll to position [0, 72]
click at [833, 199] on span "Page Load" at bounding box center [843, 202] width 52 height 11
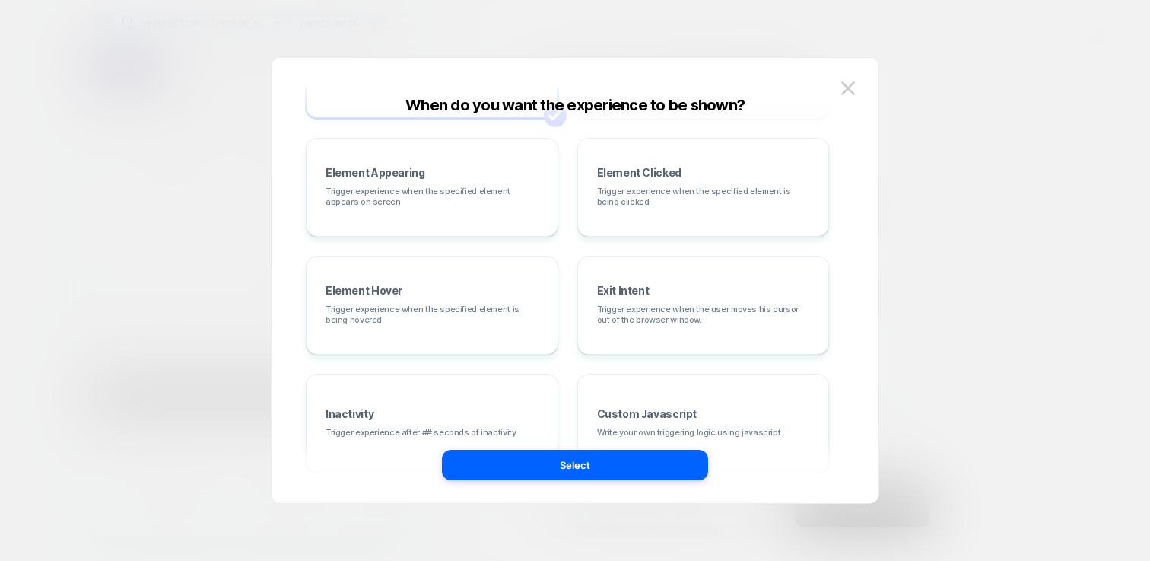
scroll to position [160, 0]
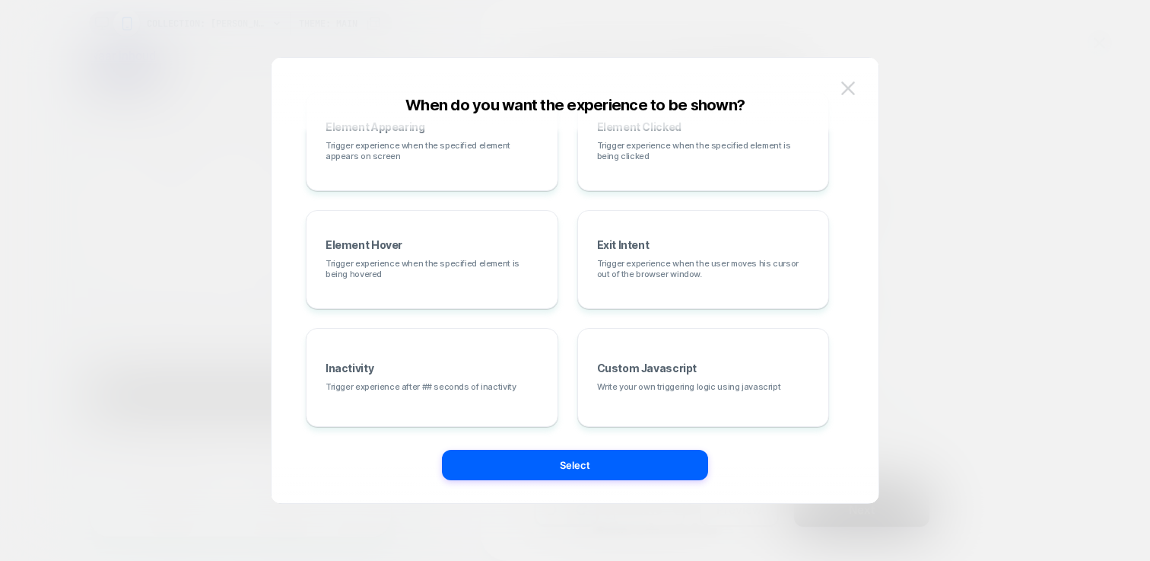
click at [845, 91] on img at bounding box center [848, 87] width 14 height 13
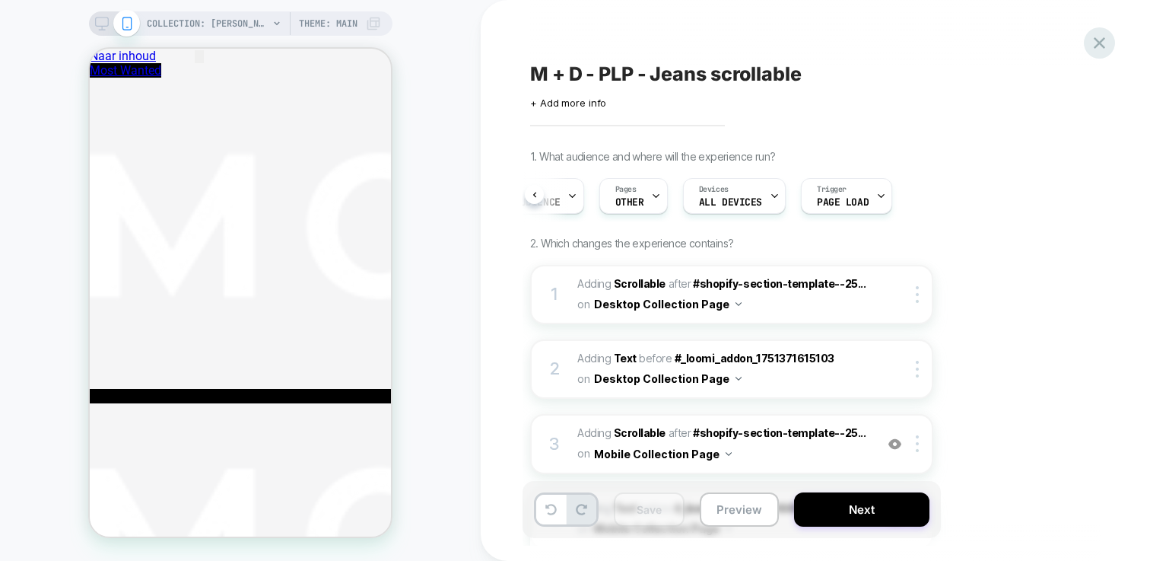
click at [1099, 40] on icon at bounding box center [1099, 43] width 21 height 21
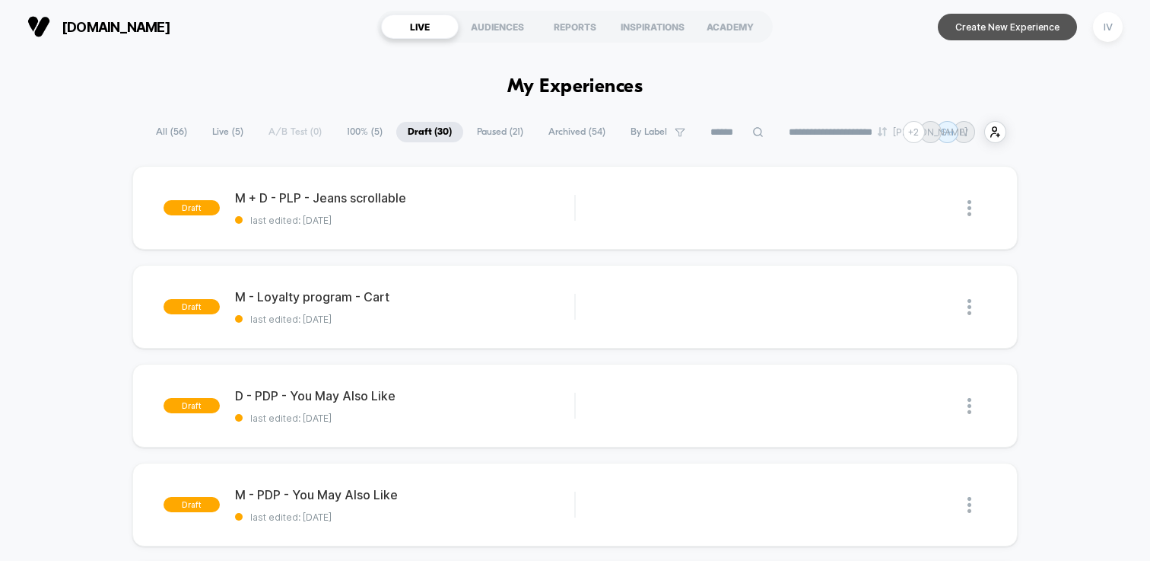
click at [1021, 39] on button "Create New Experience" at bounding box center [1007, 27] width 139 height 27
click at [1121, 16] on button "IV" at bounding box center [1107, 26] width 39 height 31
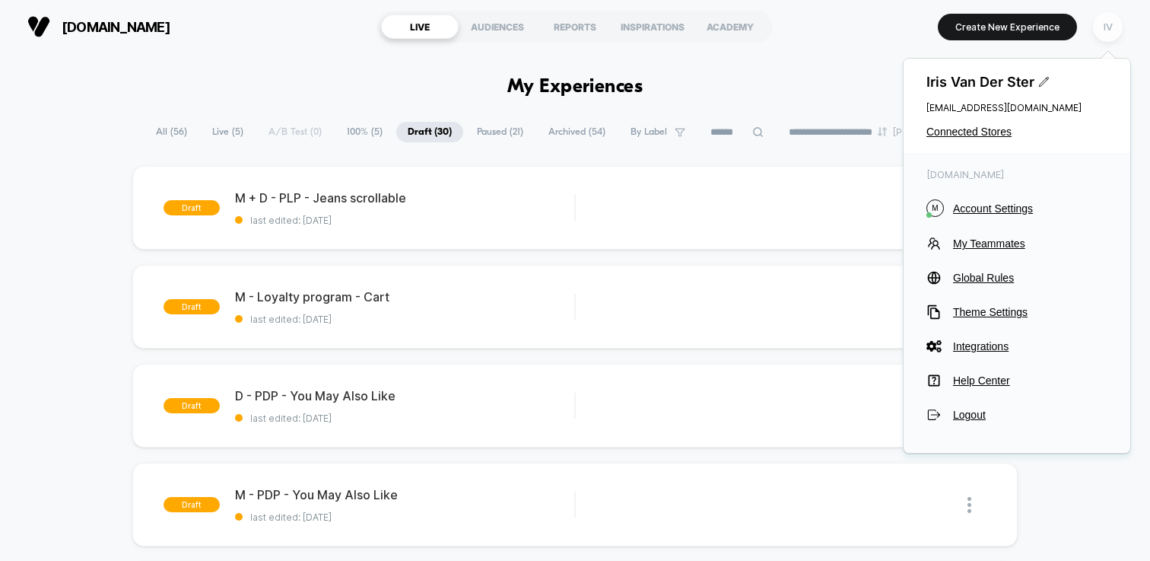
click at [1116, 25] on div "IV" at bounding box center [1108, 27] width 30 height 30
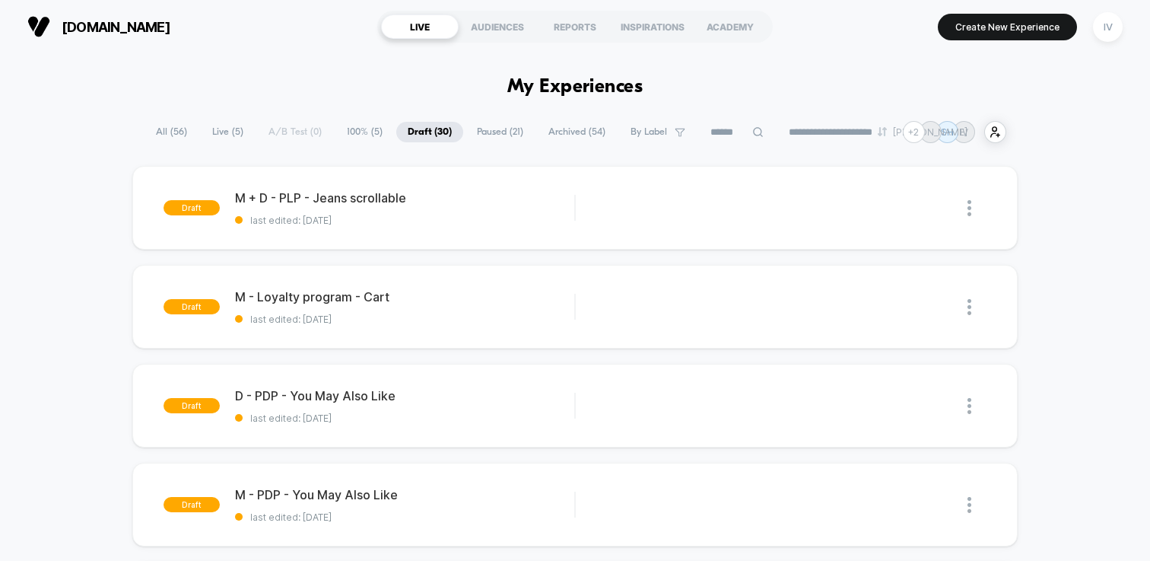
click at [1090, 31] on button "IV" at bounding box center [1107, 26] width 39 height 31
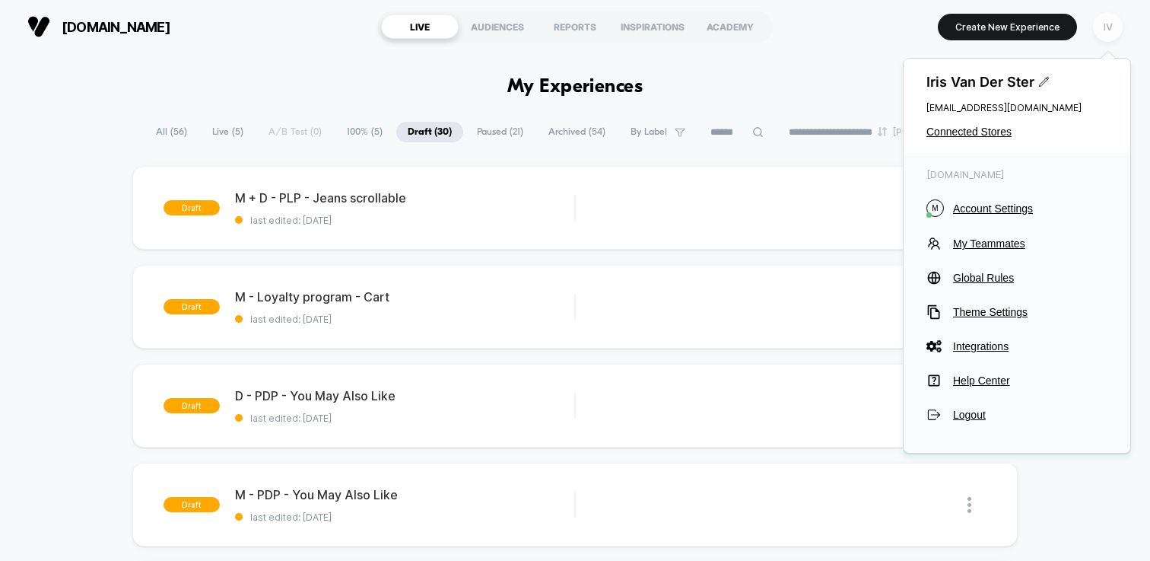
click at [1095, 30] on div "IV" at bounding box center [1108, 27] width 30 height 30
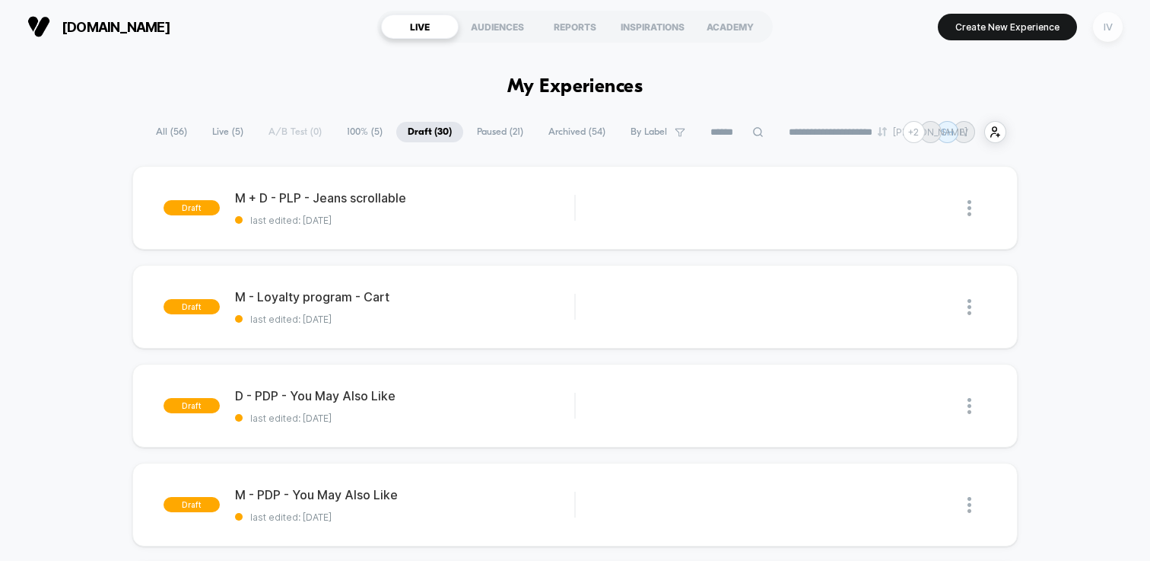
click at [1096, 29] on div "IV" at bounding box center [1108, 27] width 30 height 30
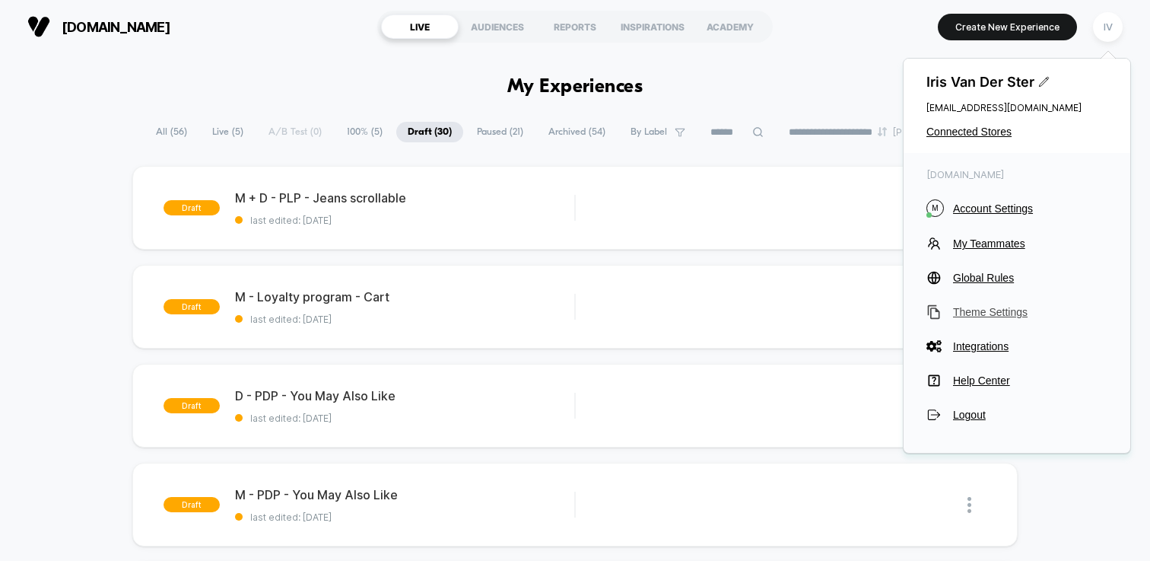
click at [970, 310] on span "Theme Settings" at bounding box center [1030, 312] width 154 height 12
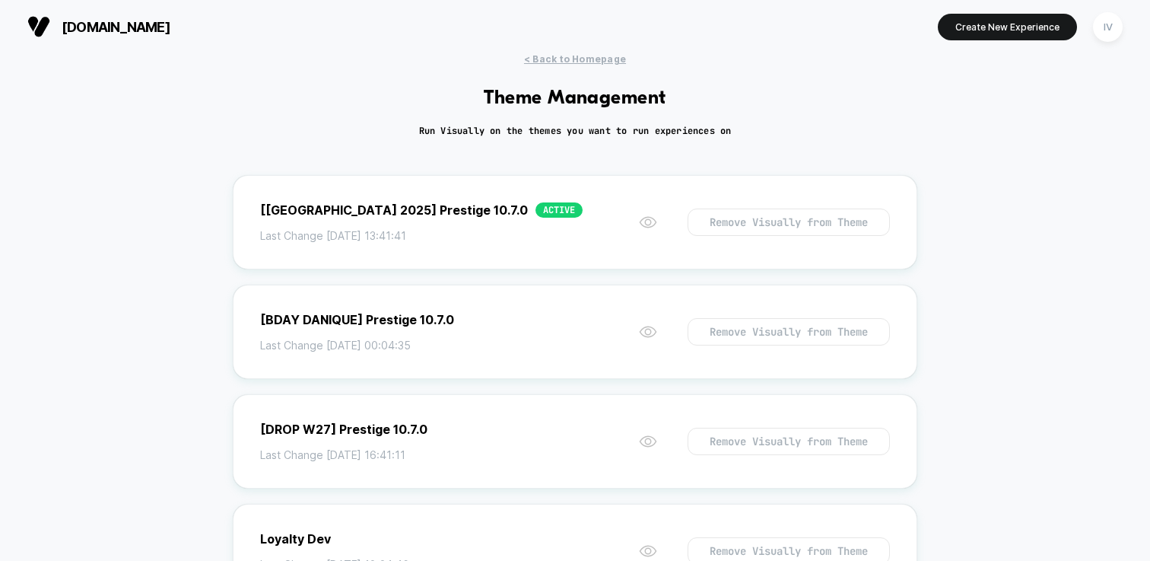
click at [577, 52] on div "[DOMAIN_NAME] Create New Experience IV" at bounding box center [575, 26] width 1150 height 53
click at [991, 21] on button "Create New Experience" at bounding box center [1007, 27] width 139 height 27
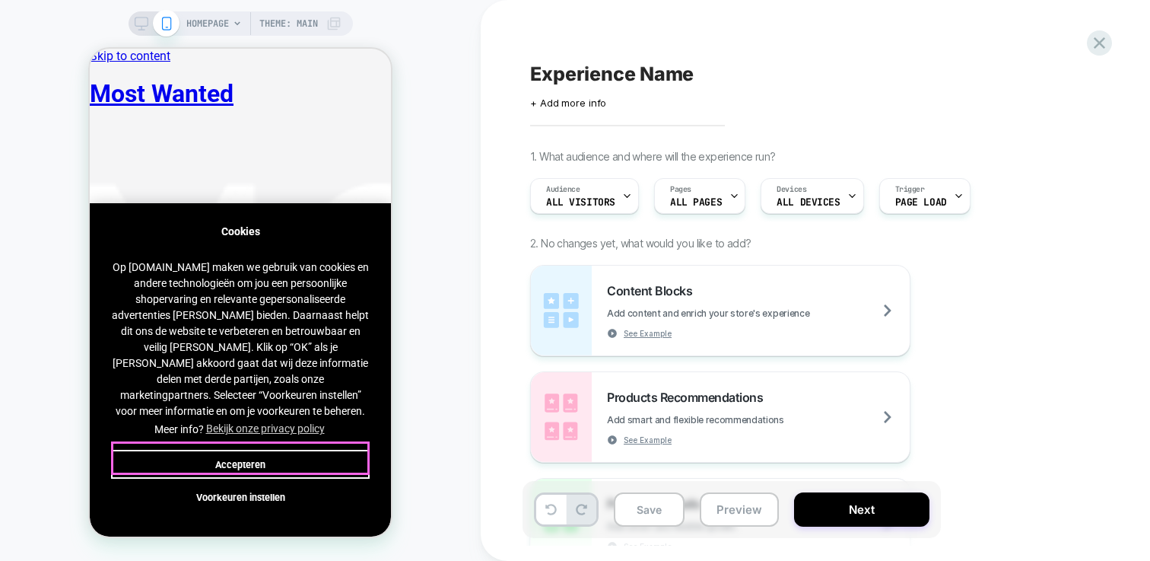
click at [275, 456] on button "Accepteren" at bounding box center [240, 463] width 259 height 29
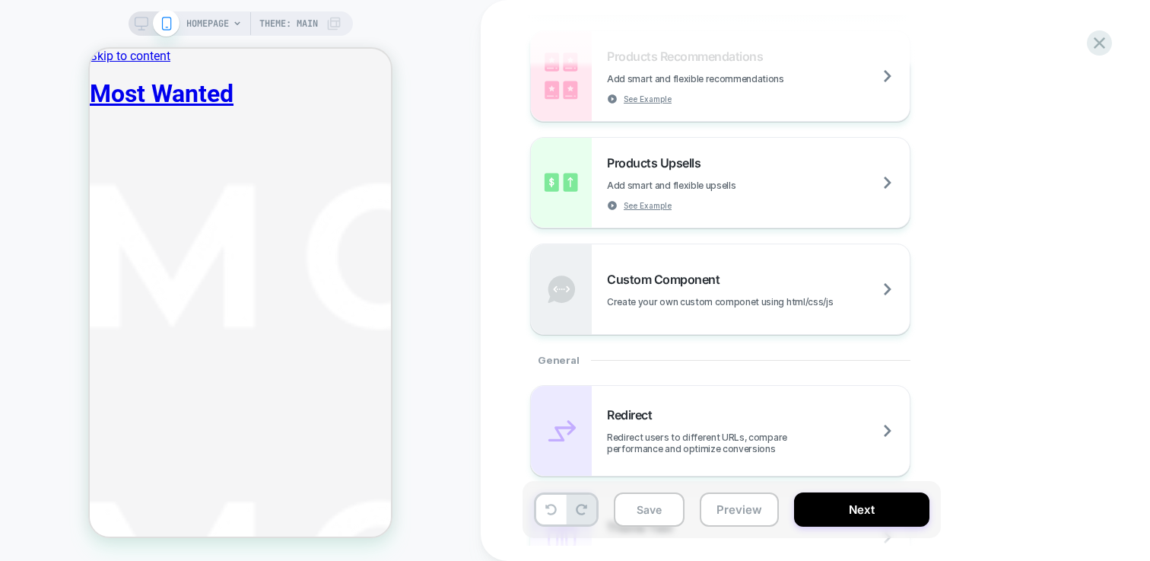
scroll to position [563, 0]
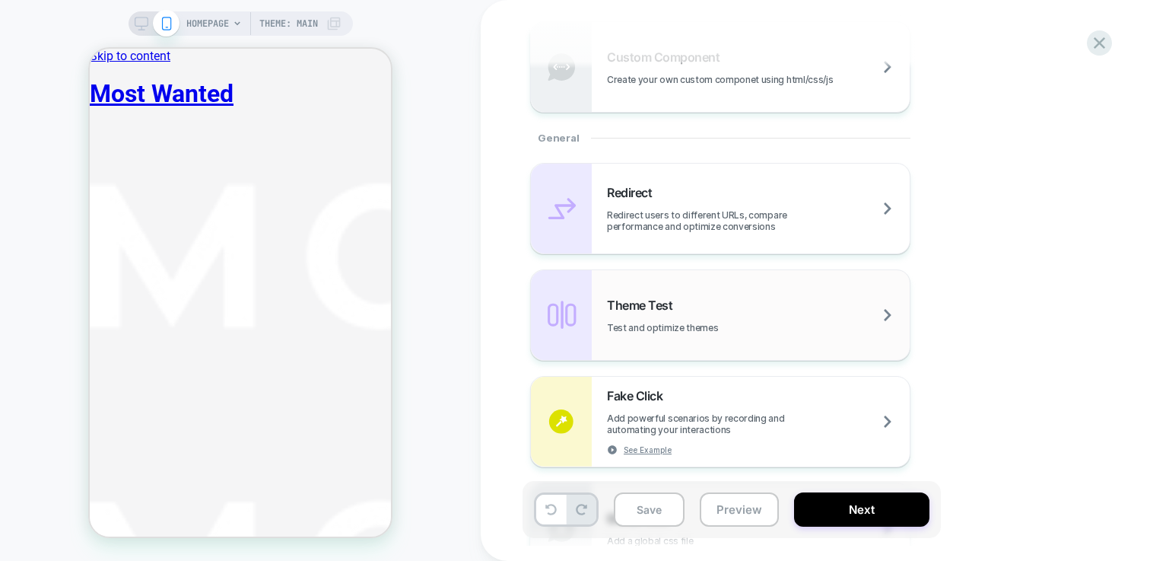
click at [712, 326] on span "Test and optimize themes" at bounding box center [700, 327] width 187 height 11
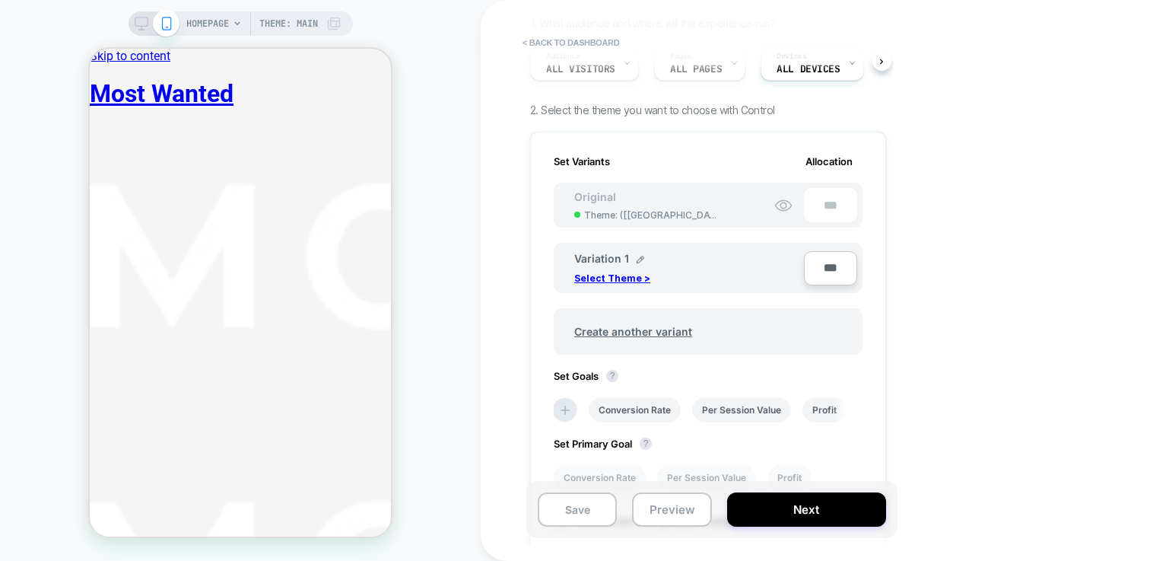
scroll to position [136, 0]
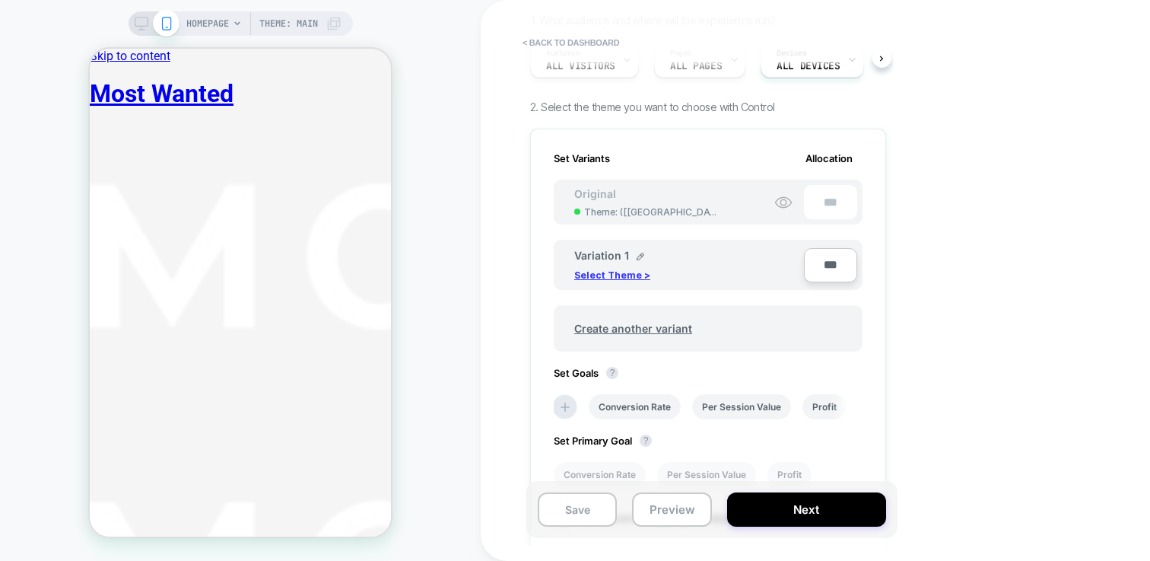
click at [633, 275] on p "Select Theme >" at bounding box center [612, 274] width 76 height 11
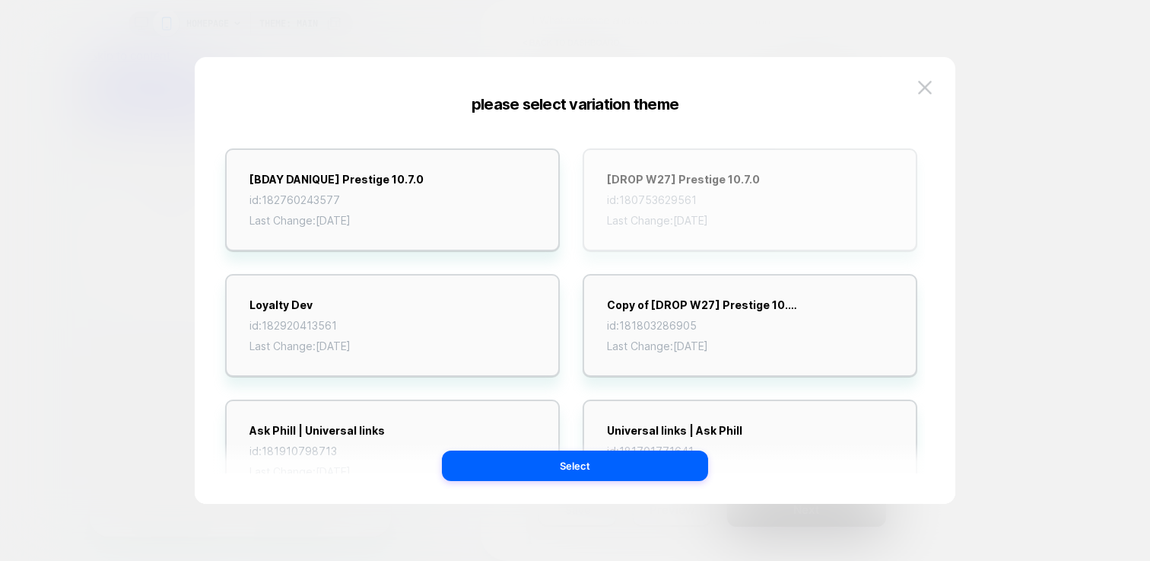
click at [672, 242] on div "[DROP W27] Prestige 10.7.0 id: 180753629561 Last Change: [DATE]" at bounding box center [750, 199] width 335 height 103
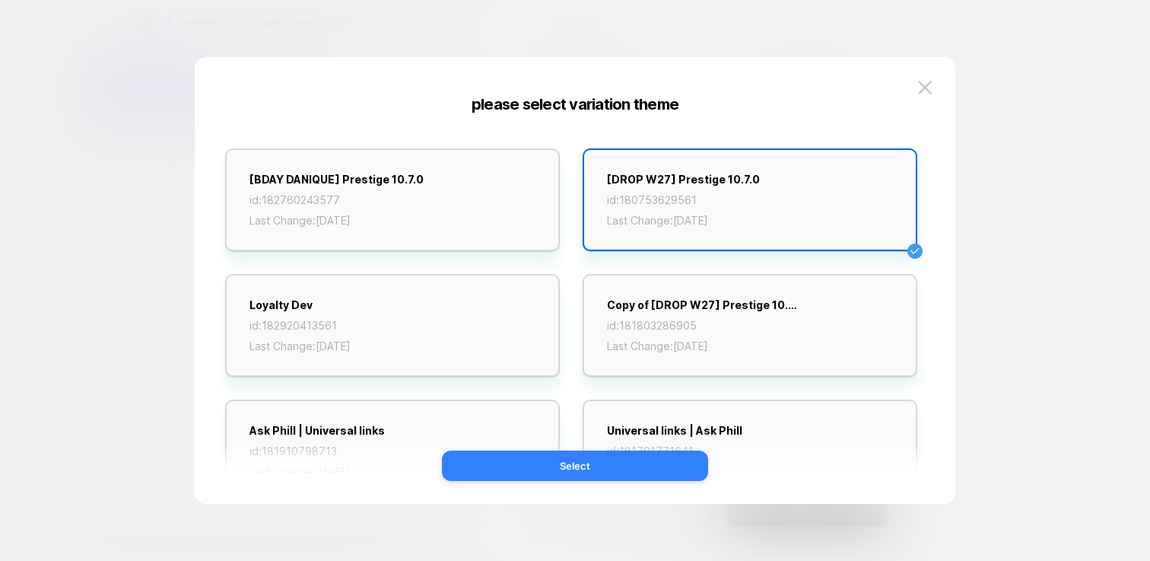
click at [681, 461] on button "Select" at bounding box center [575, 465] width 266 height 30
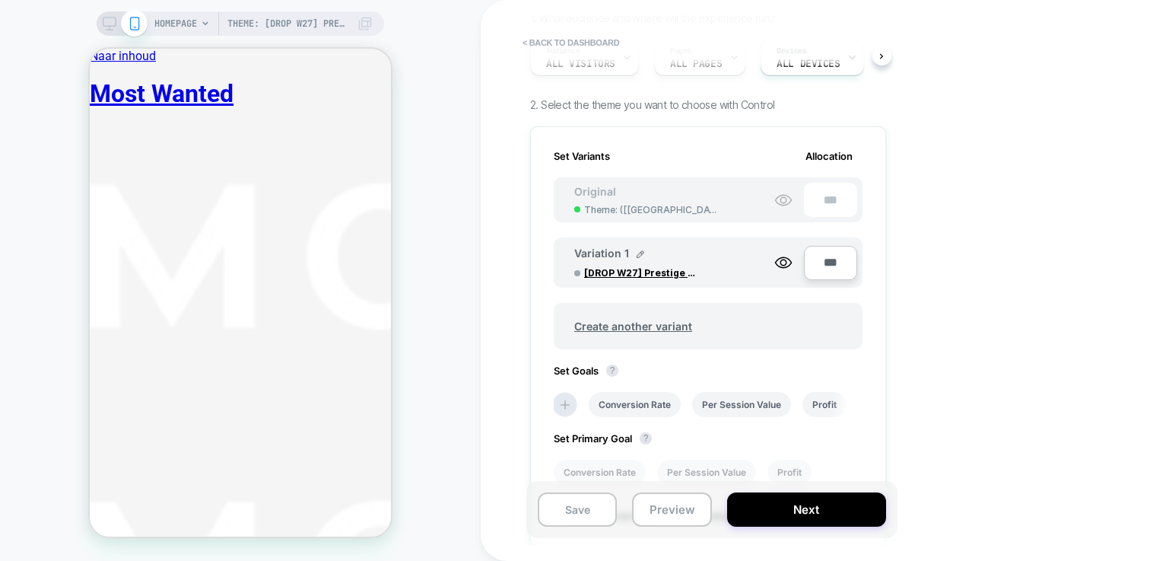
scroll to position [0, 0]
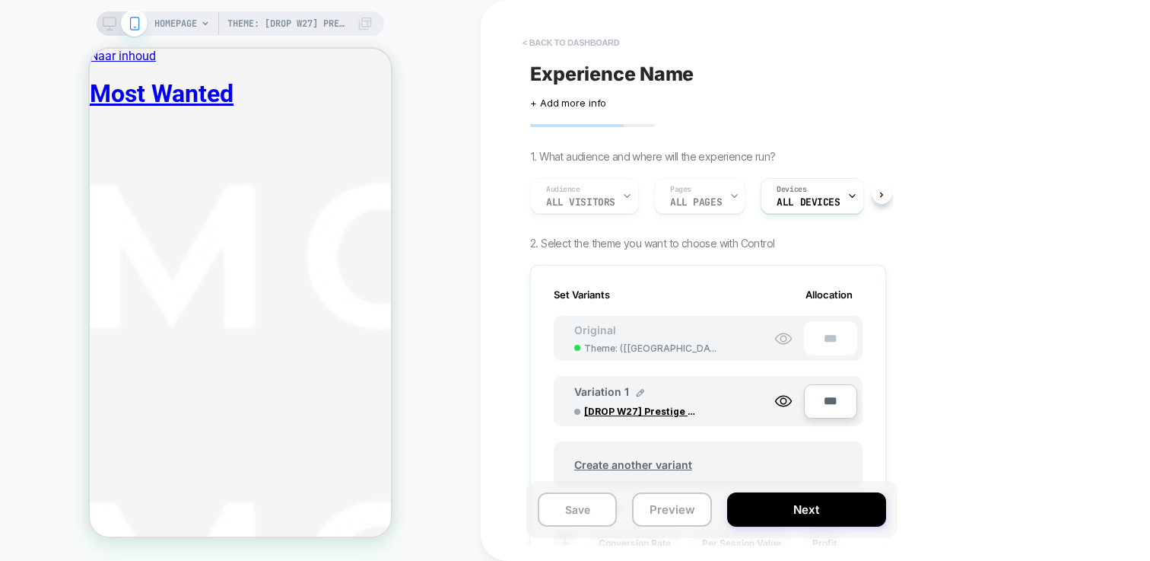
click at [588, 46] on button "< back to dashboard" at bounding box center [571, 42] width 112 height 24
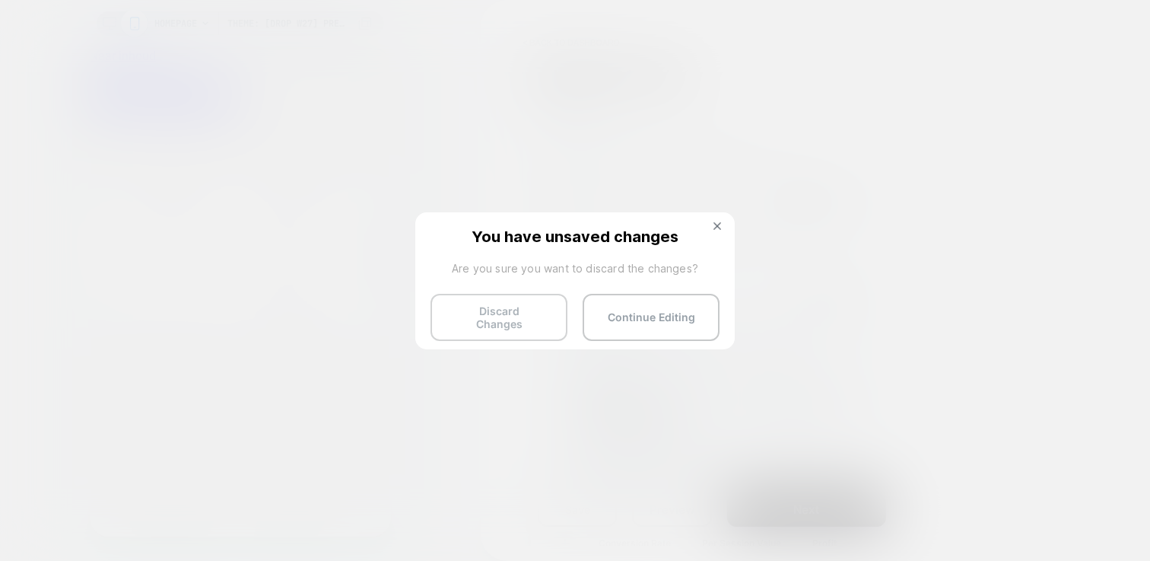
click at [510, 312] on button "Discard Changes" at bounding box center [498, 317] width 137 height 47
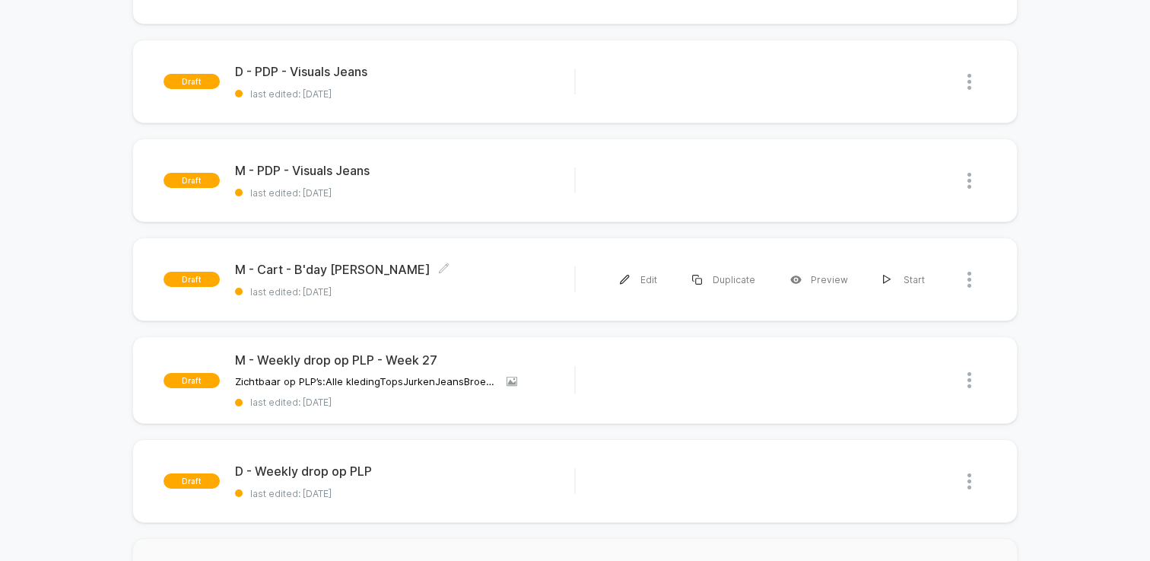
scroll to position [1237, 0]
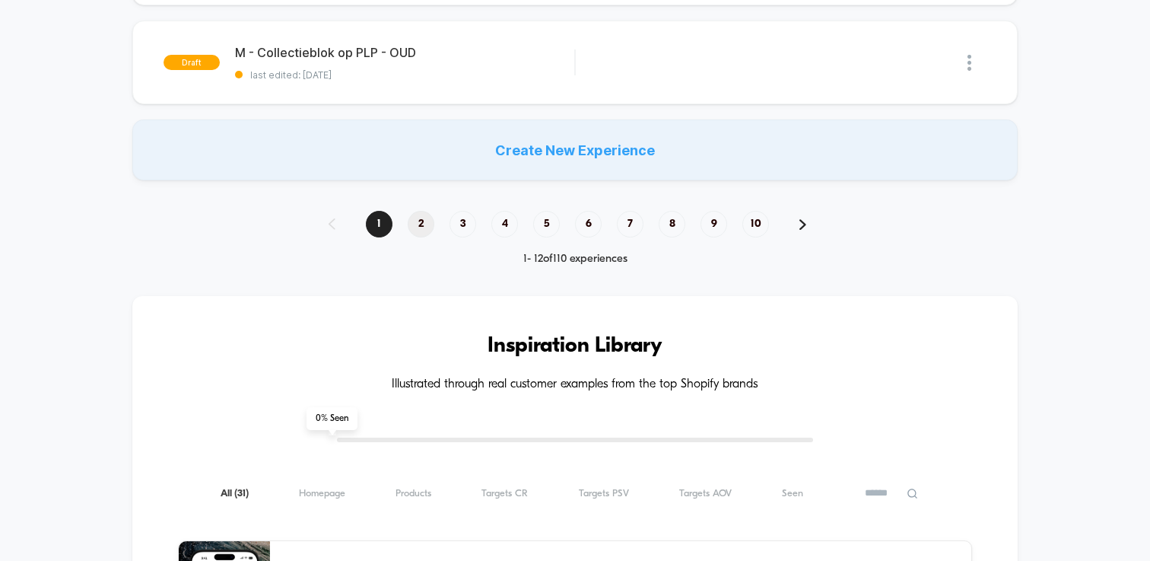
click at [425, 218] on span "2" at bounding box center [421, 224] width 27 height 27
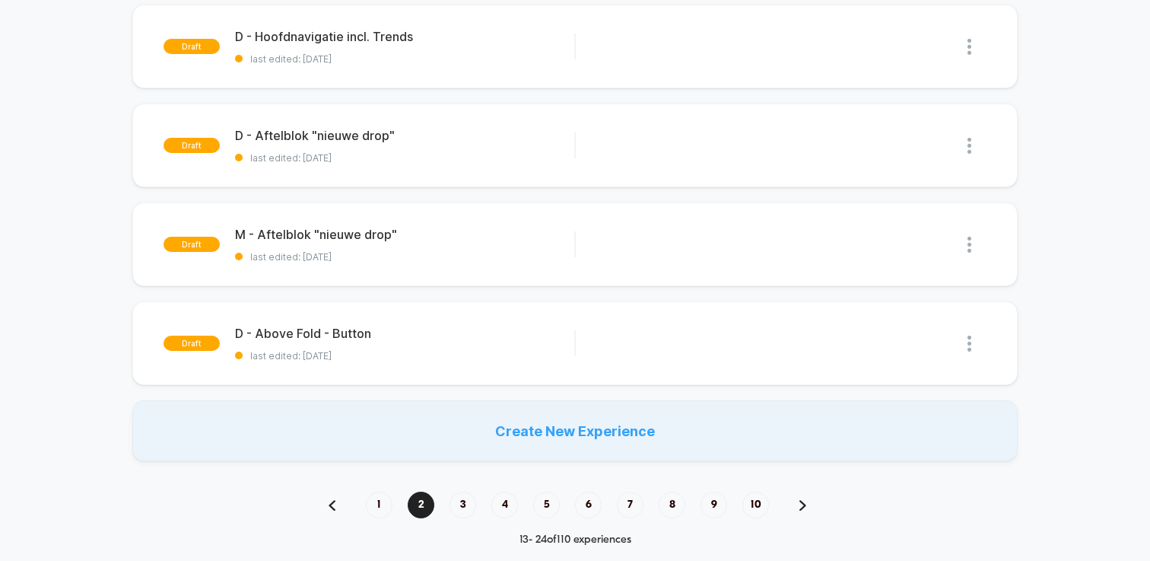
scroll to position [1061, 0]
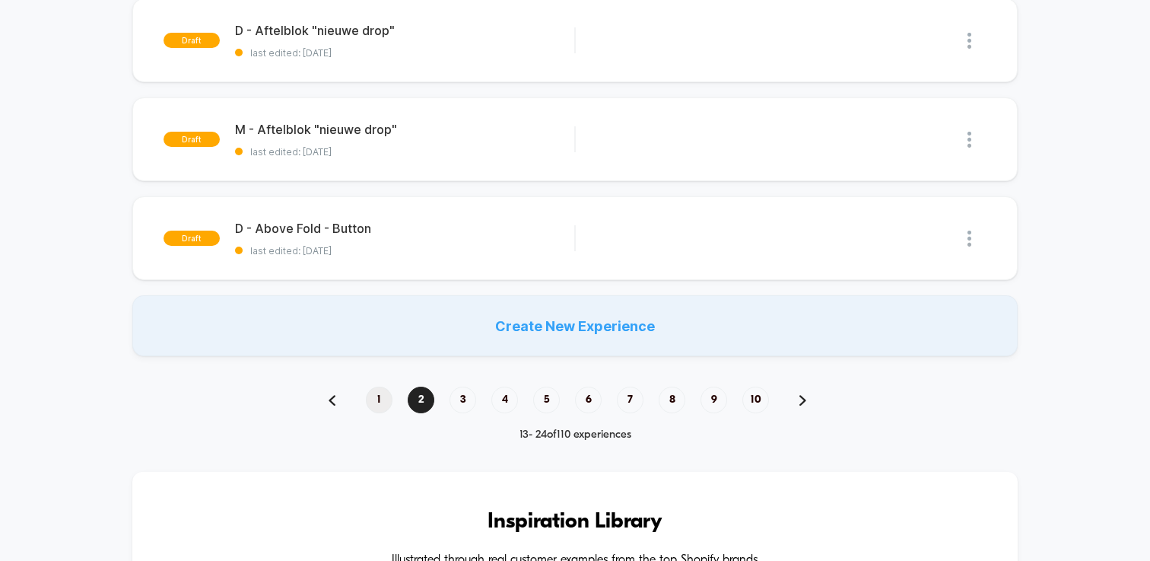
click at [376, 405] on span "1" at bounding box center [379, 399] width 27 height 27
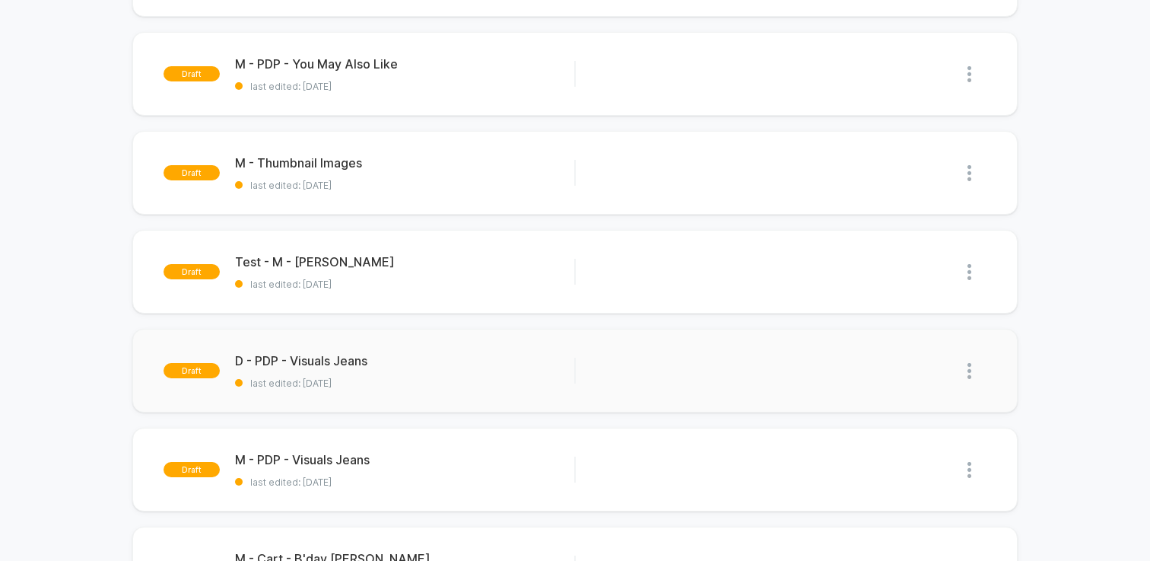
scroll to position [440, 0]
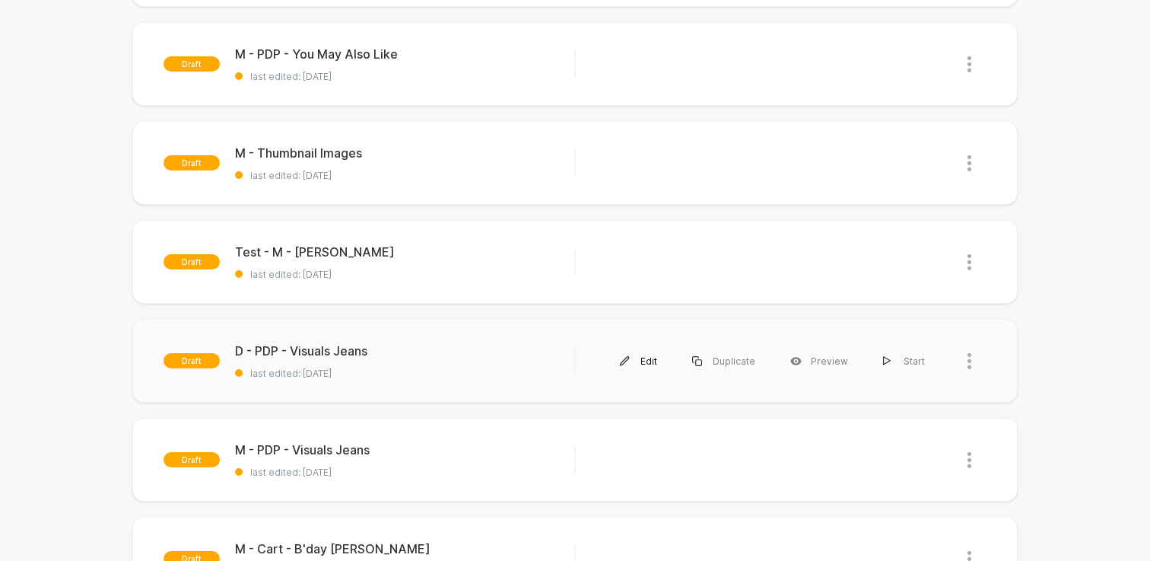
click at [646, 370] on div "Edit" at bounding box center [638, 361] width 72 height 34
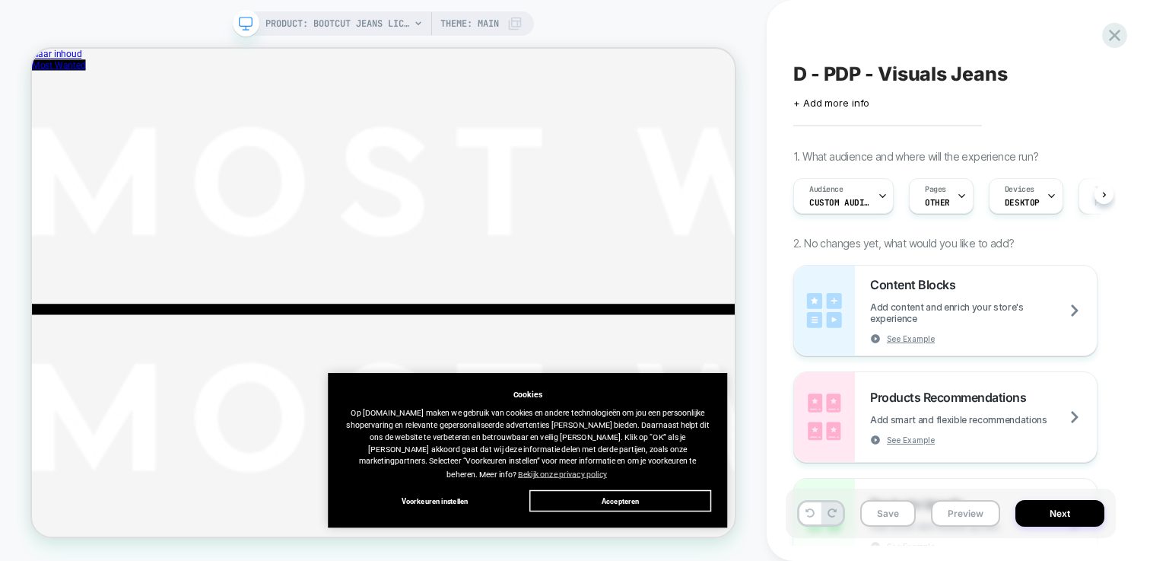
scroll to position [0, 1]
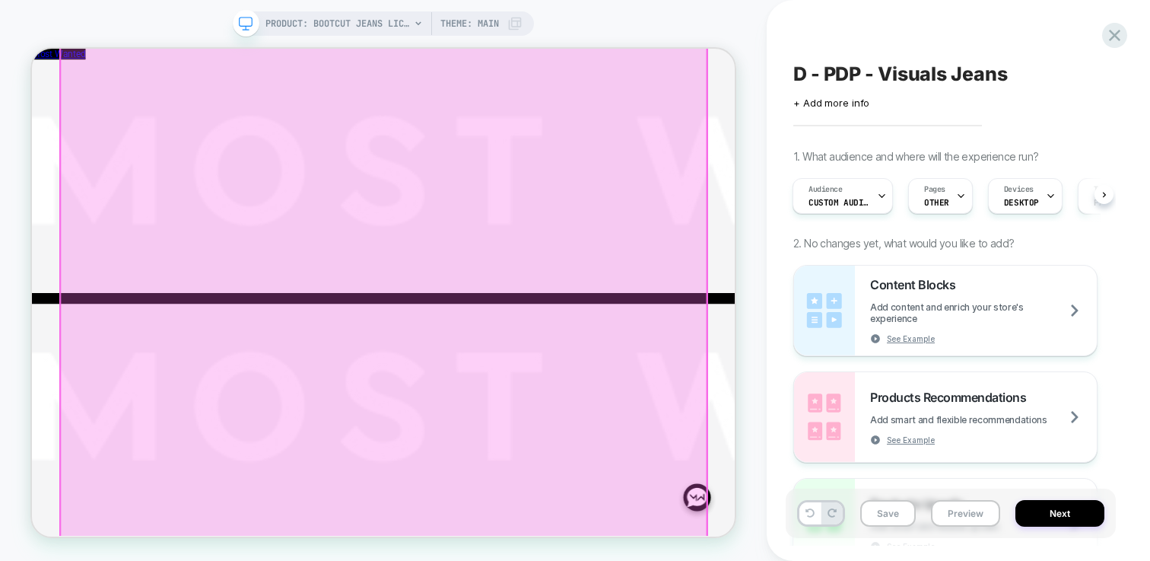
scroll to position [3588, 0]
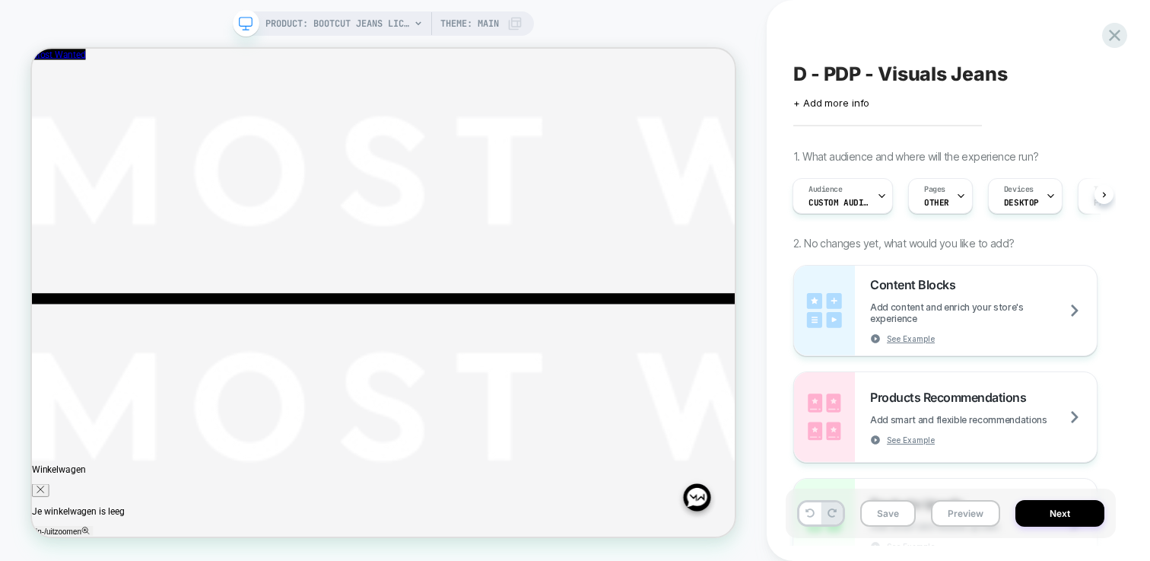
click at [1128, 36] on div "D - PDP - Visuals Jeans Click to edit experience details + Add more info 1. Wha…" at bounding box center [958, 280] width 383 height 561
click at [1113, 38] on icon at bounding box center [1114, 35] width 21 height 21
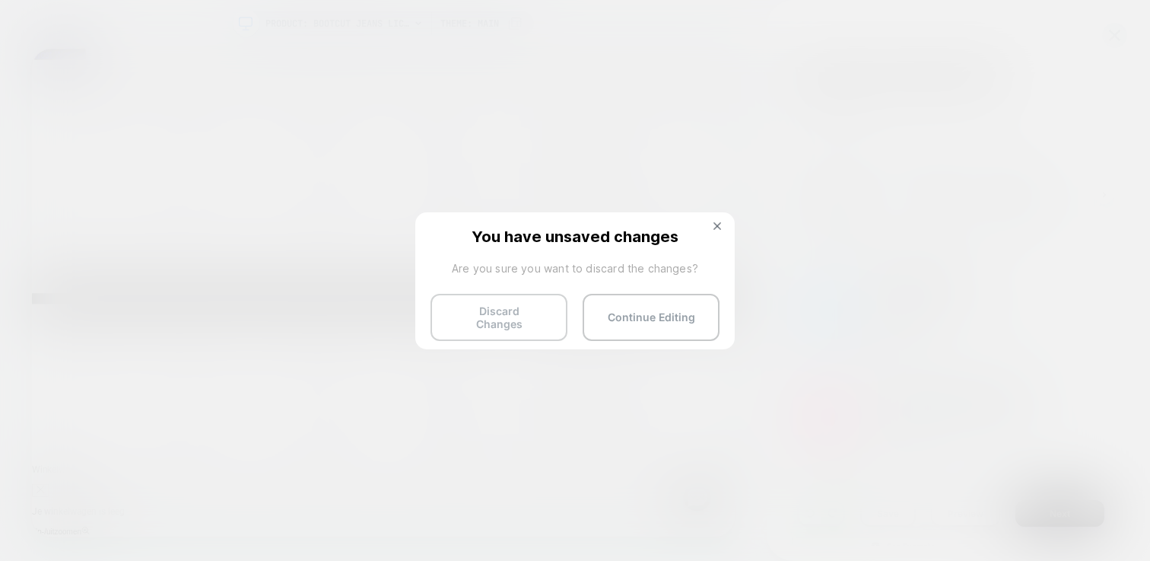
click at [485, 311] on button "Discard Changes" at bounding box center [498, 317] width 137 height 47
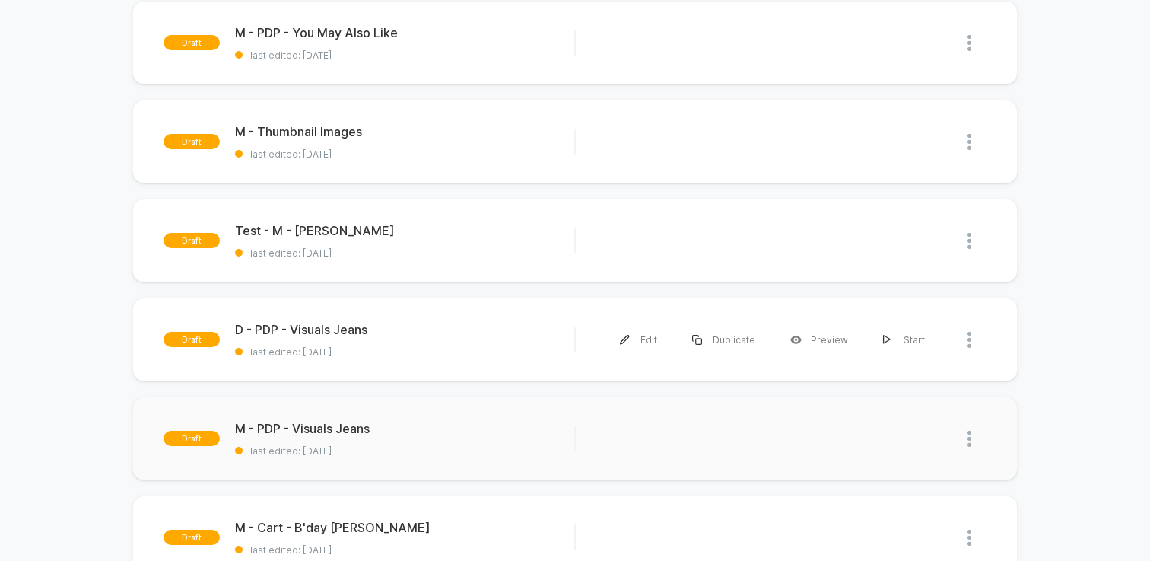
scroll to position [468, 0]
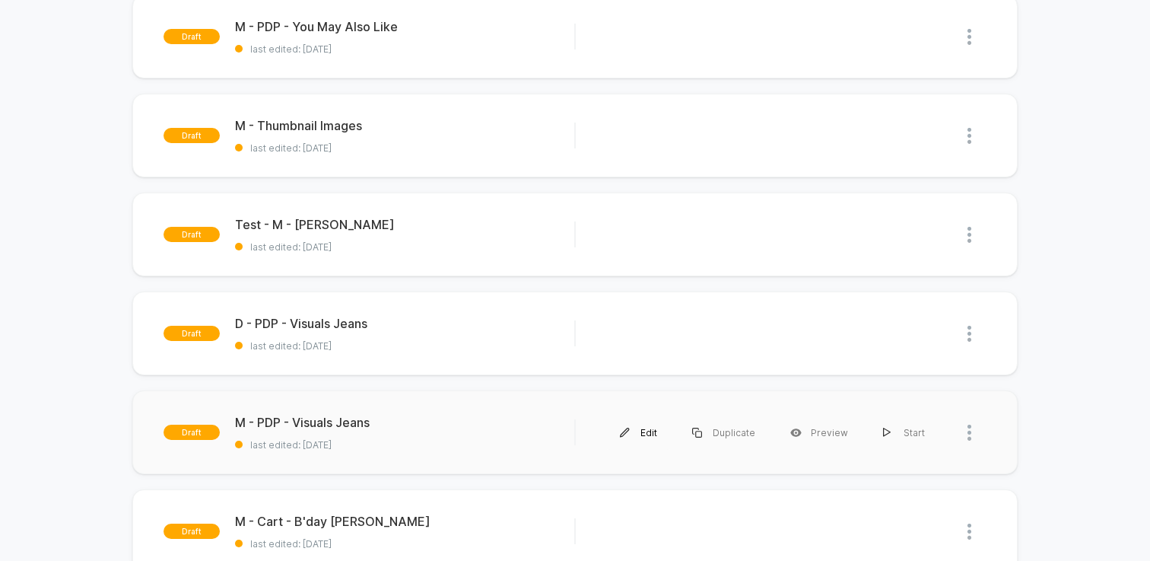
click at [628, 434] on img at bounding box center [625, 432] width 10 height 10
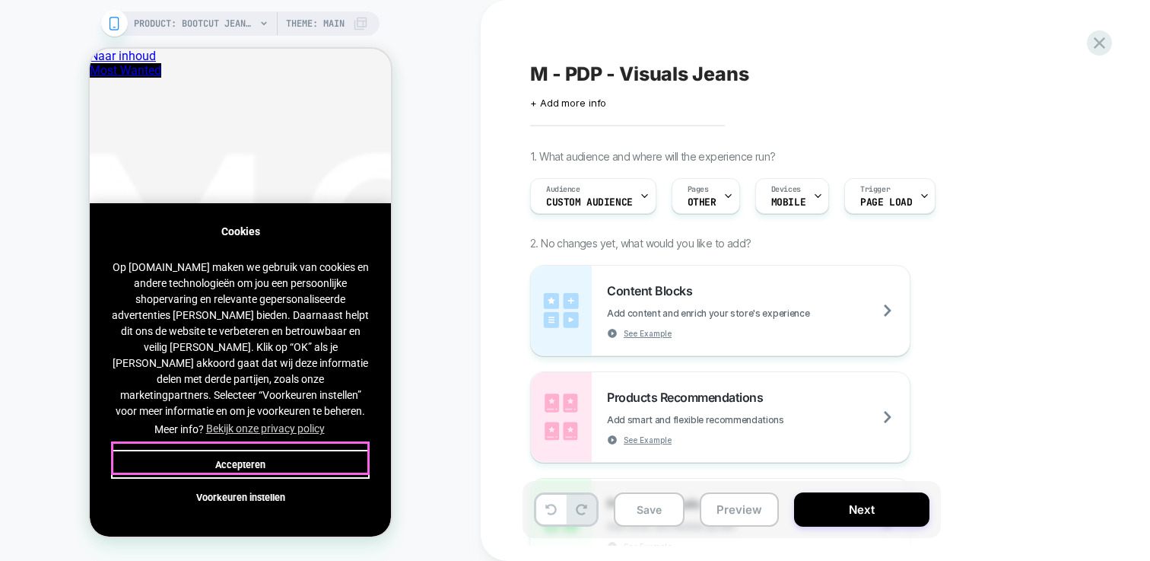
click at [276, 456] on button "Accepteren" at bounding box center [240, 463] width 259 height 29
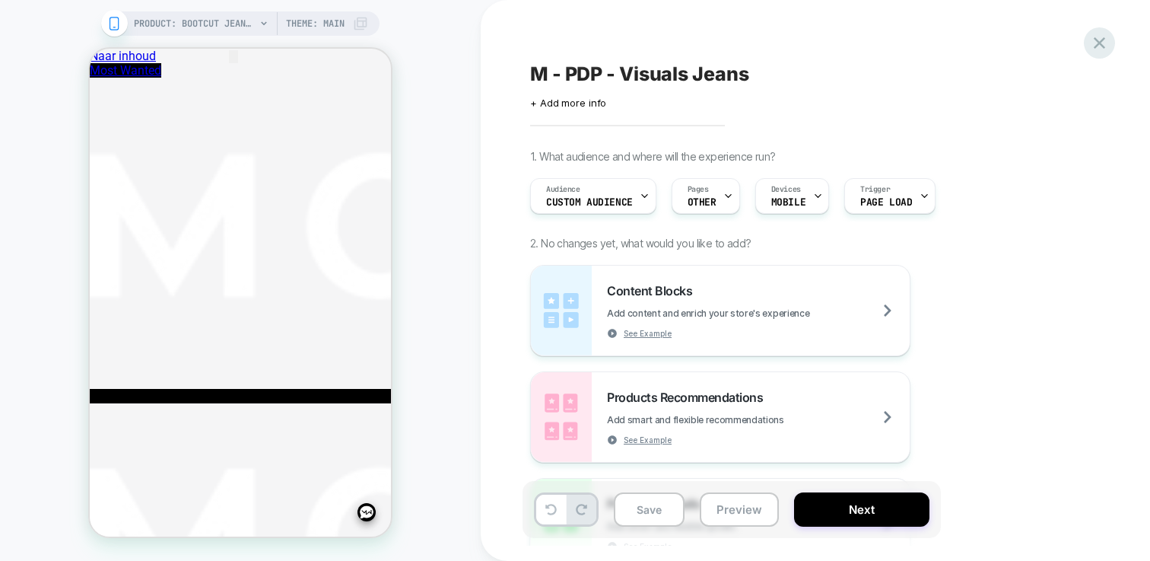
click at [1100, 45] on icon at bounding box center [1099, 43] width 21 height 21
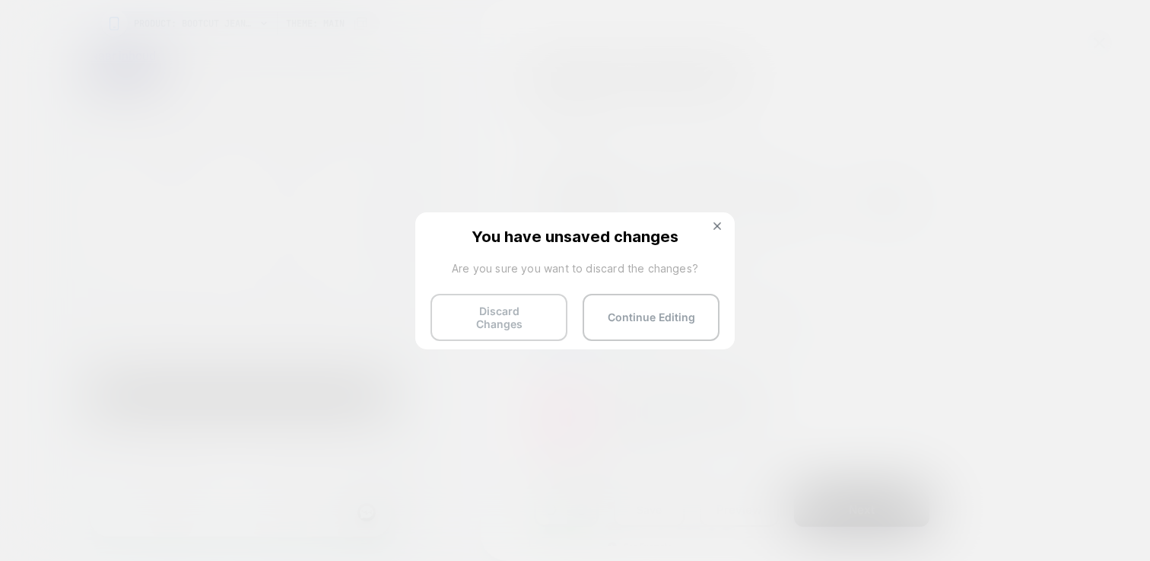
click at [480, 317] on button "Discard Changes" at bounding box center [498, 317] width 137 height 47
